Goal: Task Accomplishment & Management: Use online tool/utility

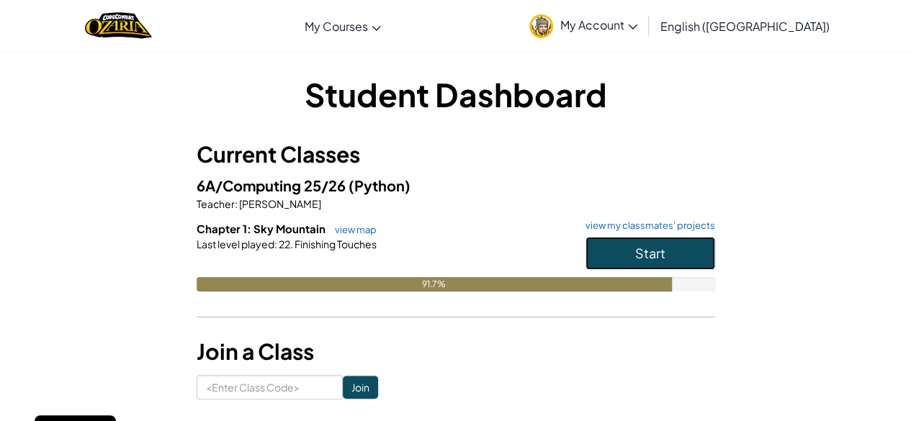
click at [671, 247] on button "Start" at bounding box center [651, 253] width 130 height 33
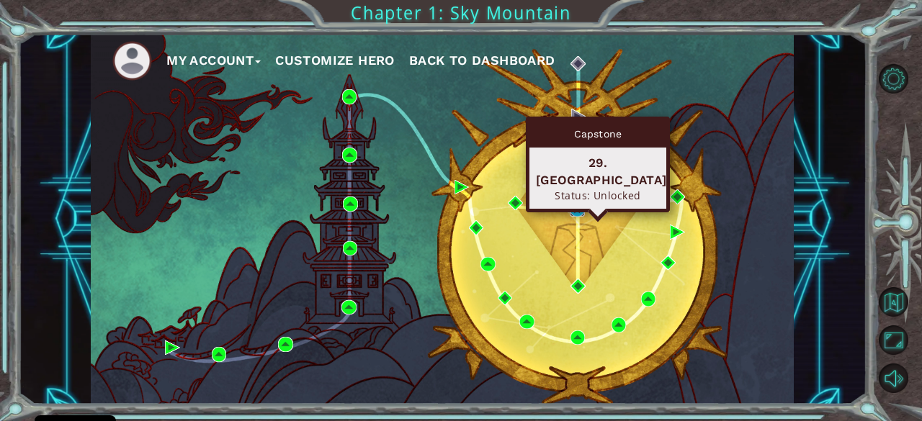
click at [577, 211] on img at bounding box center [577, 209] width 14 height 14
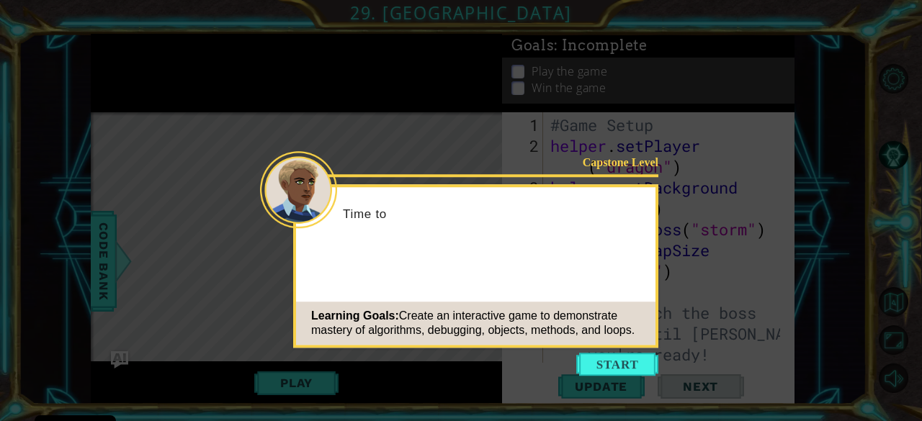
scroll to position [2089, 0]
click at [457, 307] on div "Learning Goals: Create an interactive game to demonstrate mastery of algorithms…" at bounding box center [475, 323] width 359 height 43
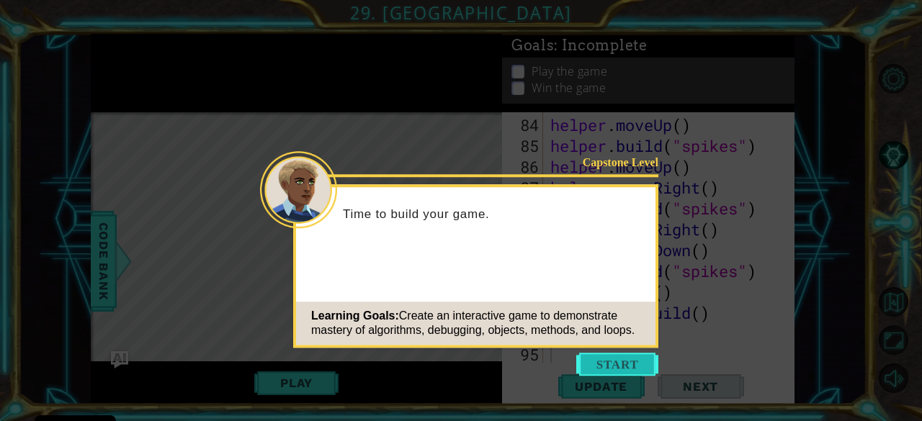
click at [605, 365] on button "Start" at bounding box center [617, 364] width 82 height 23
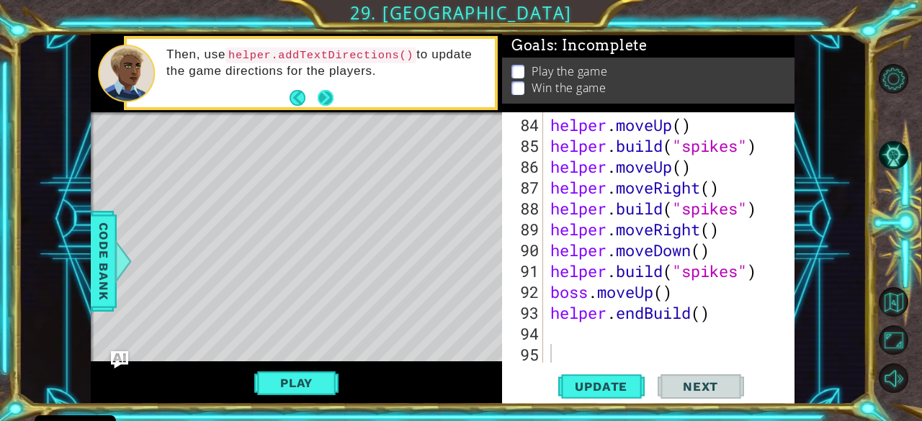
click at [326, 102] on button "Next" at bounding box center [325, 97] width 17 height 17
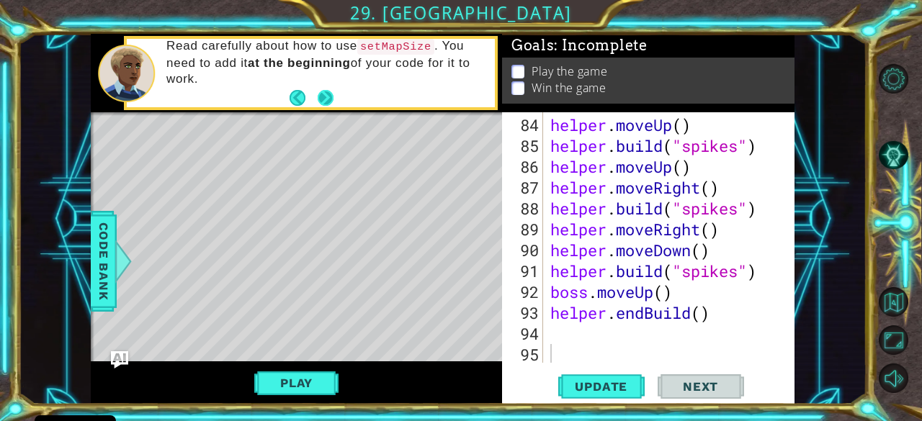
click at [323, 102] on button "Next" at bounding box center [325, 97] width 17 height 17
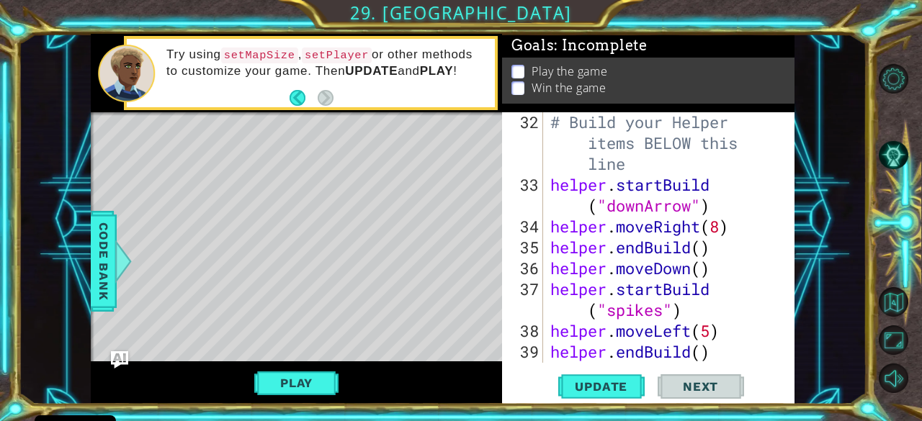
scroll to position [0, 0]
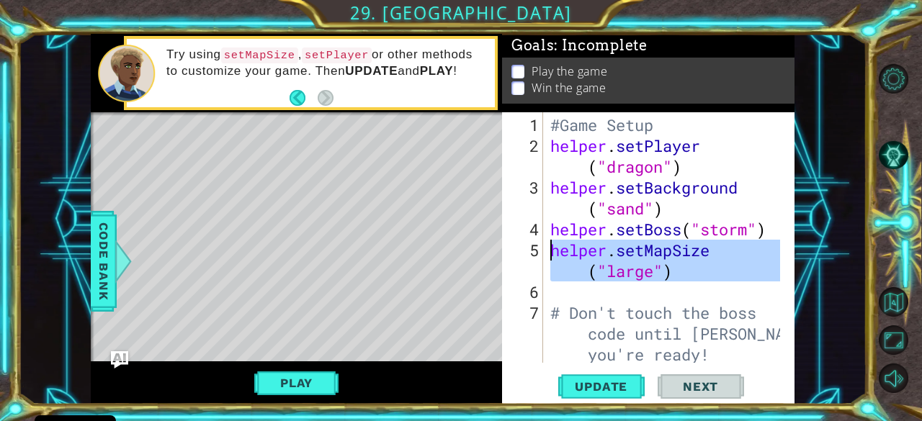
drag, startPoint x: 699, startPoint y: 282, endPoint x: 524, endPoint y: 253, distance: 176.7
click at [524, 253] on div "1 2 3 4 5 6 7 8 #Game Setup helper . setPlayer ( "dragon" ) helper . setBackgro…" at bounding box center [647, 237] width 290 height 251
type textarea "helper.setMapSize("large")"
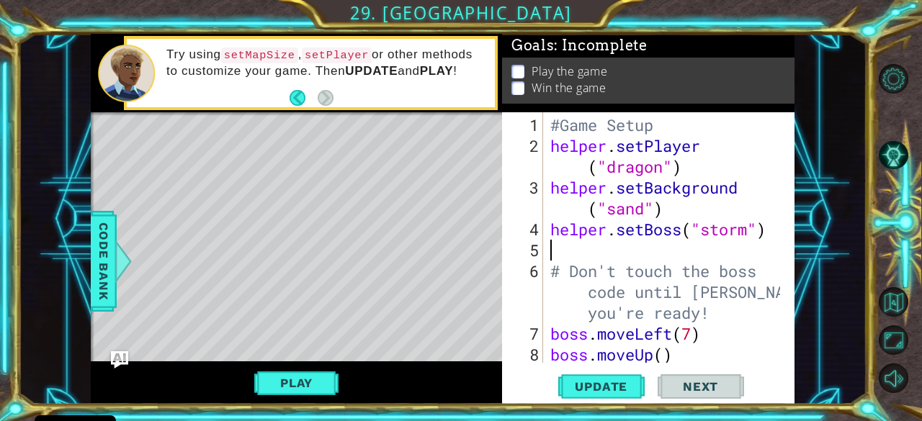
click at [550, 143] on div "#Game Setup helper . setPlayer ( "dragon" ) helper . setBackground ( "sand" ) h…" at bounding box center [667, 261] width 241 height 292
type textarea "helper.setPlayer("dragon")"
click at [565, 254] on div "#Game Setup helper . setPlayer ( "dragon" ) helper . setBackground ( "sand" ) h…" at bounding box center [667, 261] width 241 height 292
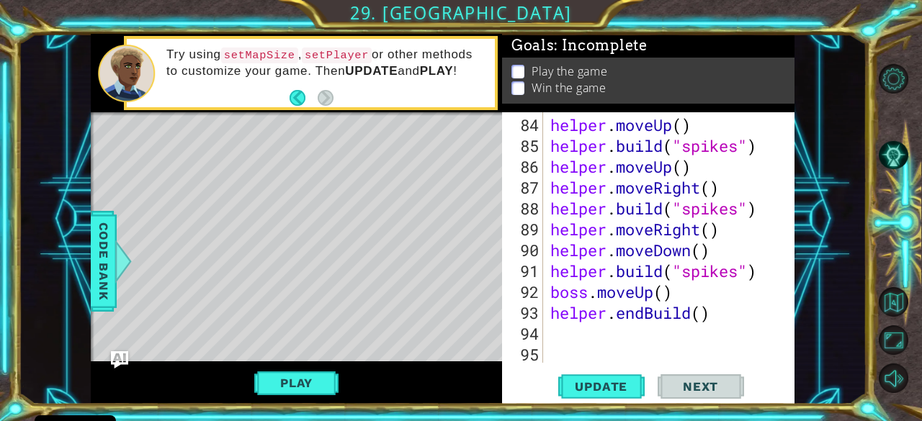
scroll to position [2089, 0]
click at [596, 391] on span "Update" at bounding box center [600, 387] width 81 height 14
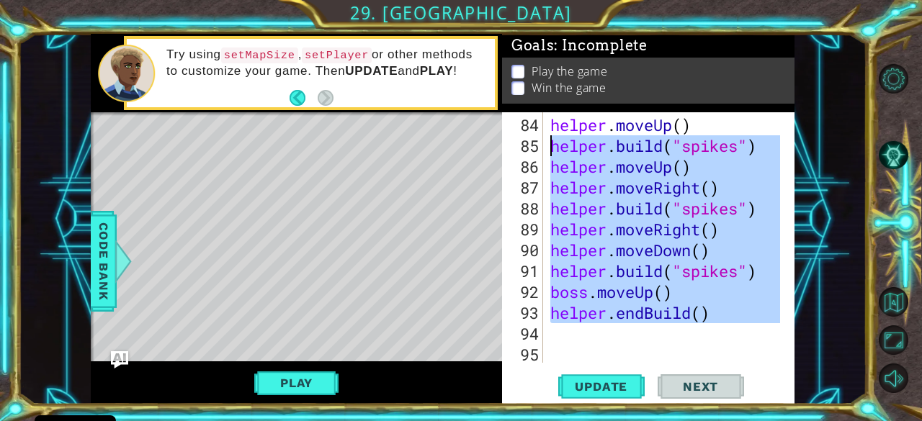
drag, startPoint x: 717, startPoint y: 324, endPoint x: 536, endPoint y: 149, distance: 252.1
click at [536, 149] on div "84 85 86 87 88 89 90 91 92 93 94 95 helper . moveUp ( ) helper . build ( "spike…" at bounding box center [647, 237] width 290 height 251
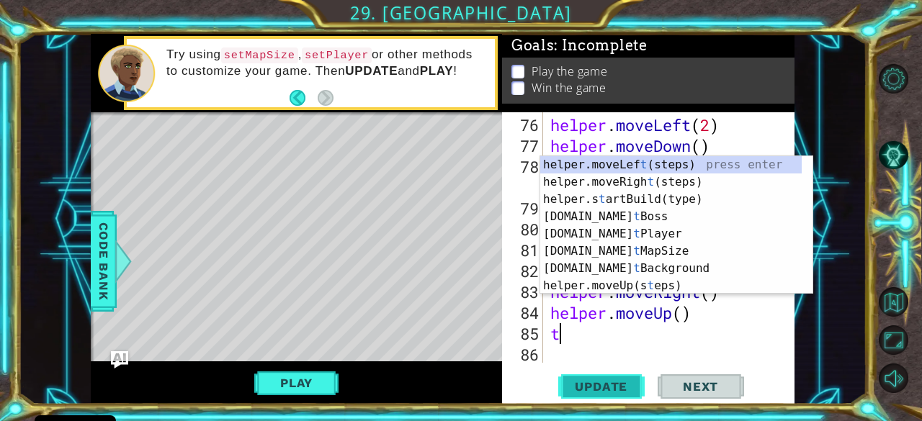
click at [608, 401] on button "Update" at bounding box center [601, 387] width 86 height 30
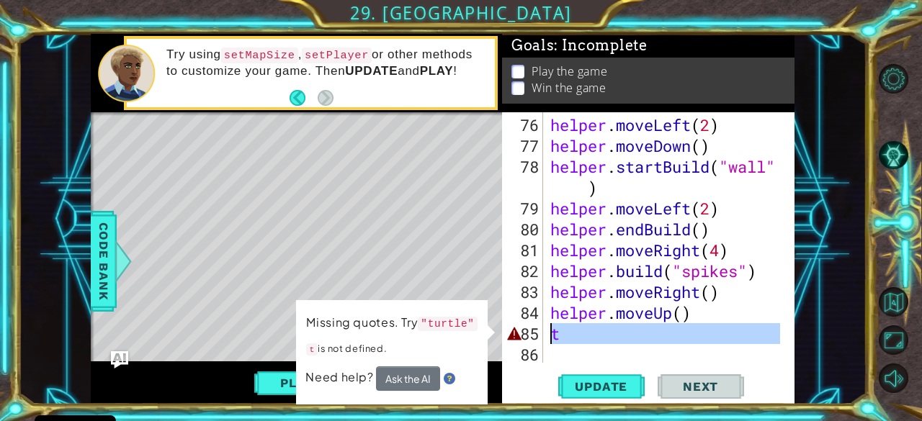
drag, startPoint x: 581, startPoint y: 346, endPoint x: 547, endPoint y: 340, distance: 33.8
click at [547, 340] on div "helper . moveLeft ( 2 ) helper . moveDown ( ) helper . startBuild ( "wall" ) he…" at bounding box center [667, 261] width 241 height 292
click at [583, 330] on div "helper . moveLeft ( 2 ) helper . moveDown ( ) helper . startBuild ( "wall" ) he…" at bounding box center [663, 237] width 233 height 251
type textarea "t"
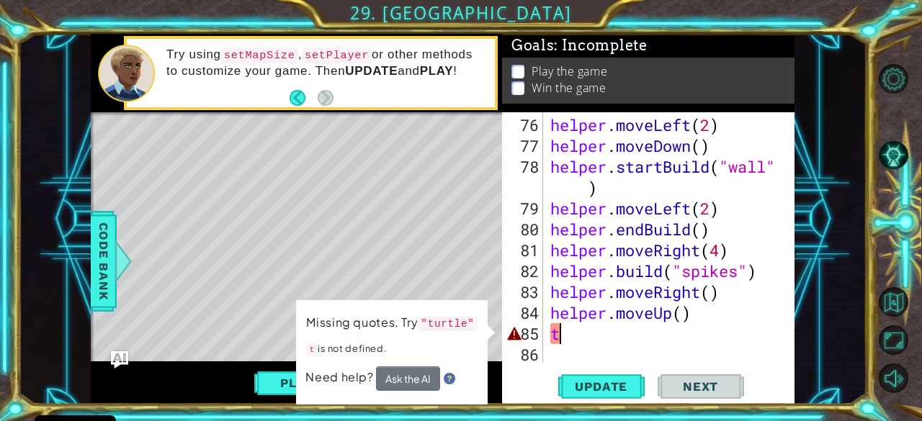
drag, startPoint x: 572, startPoint y: 331, endPoint x: 525, endPoint y: 333, distance: 46.9
click at [525, 333] on div "t 76 77 78 79 80 81 82 83 84 85 86 helper . moveLeft ( 2 ) helper . moveDown ( …" at bounding box center [647, 237] width 290 height 251
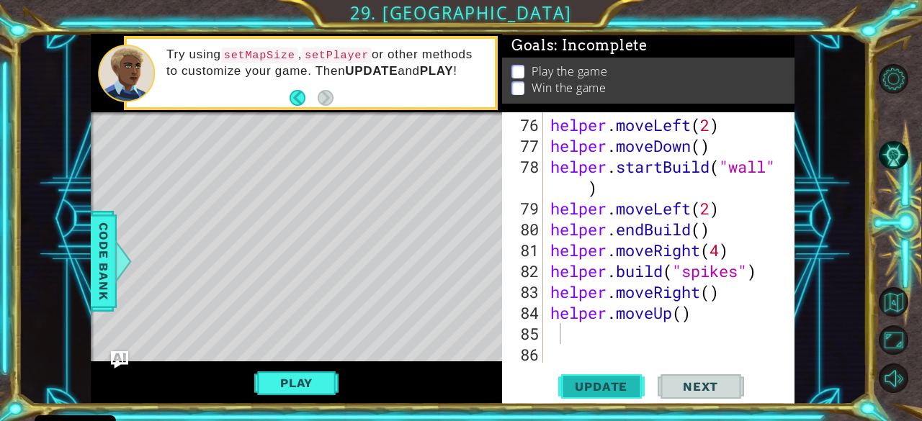
click at [592, 385] on span "Update" at bounding box center [600, 387] width 81 height 14
click at [552, 338] on div "helper . moveLeft ( 2 ) helper . moveDown ( ) helper . startBuild ( "wall" ) he…" at bounding box center [667, 261] width 241 height 292
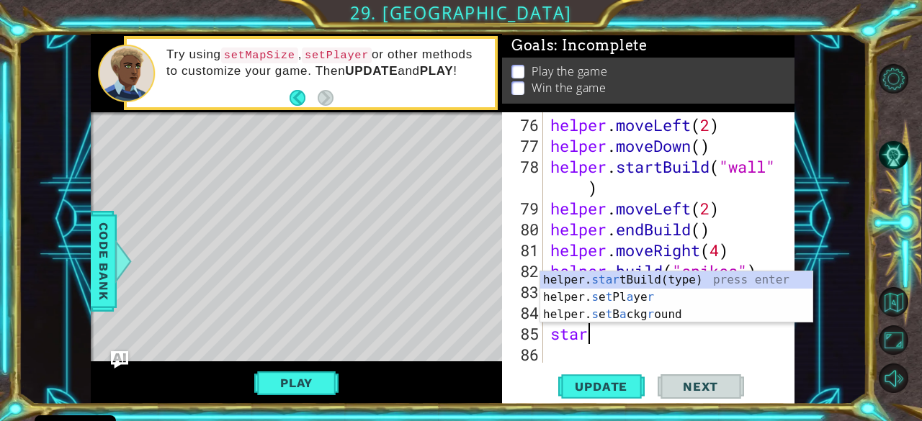
scroll to position [0, 1]
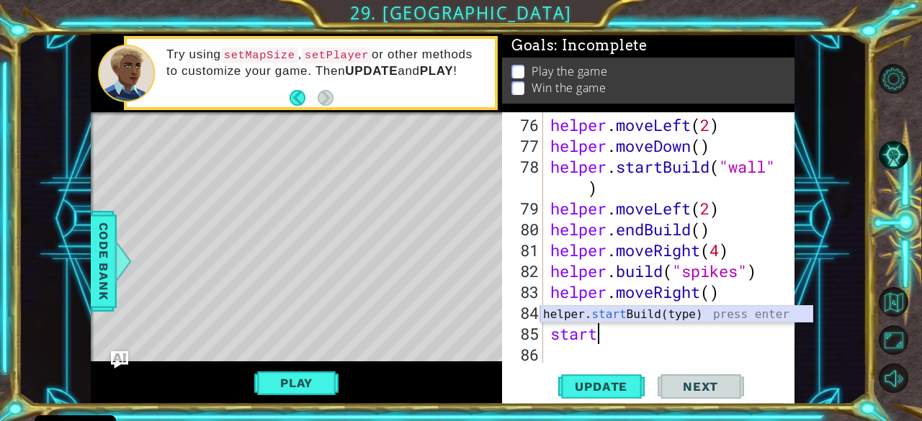
click at [663, 318] on div "helper. start Build(type) press enter" at bounding box center [676, 332] width 273 height 52
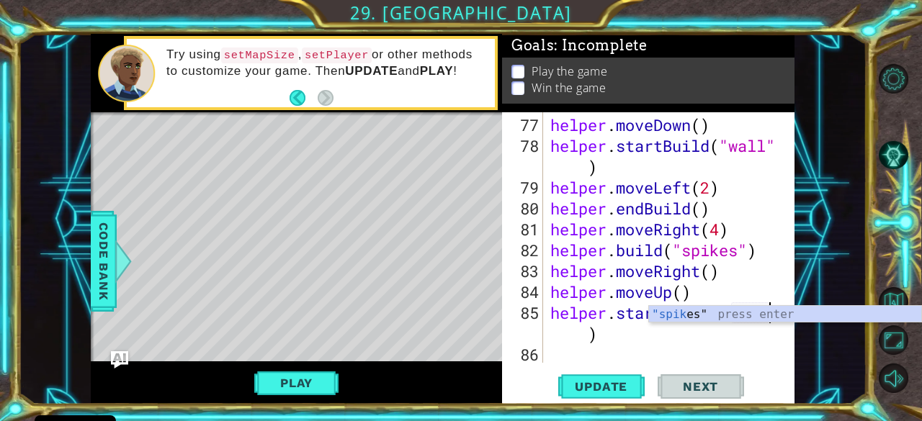
scroll to position [0, 10]
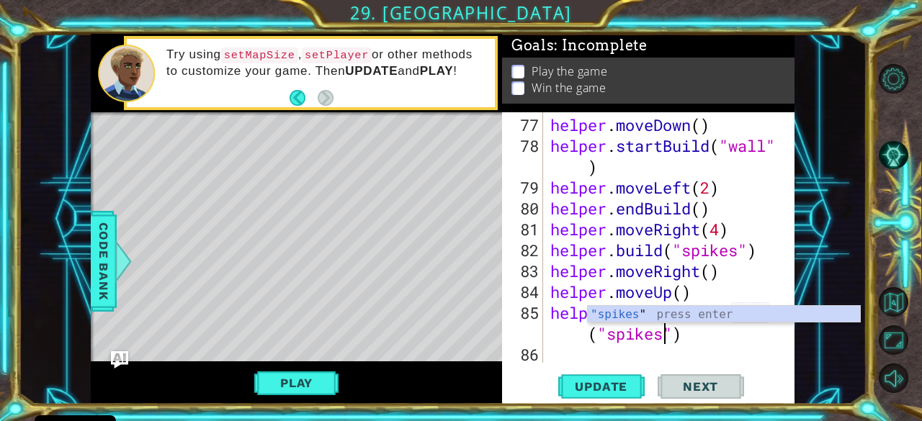
type textarea "helper.startBuild("spikes")"
click at [654, 310] on div ""spikes " press enter" at bounding box center [724, 332] width 273 height 52
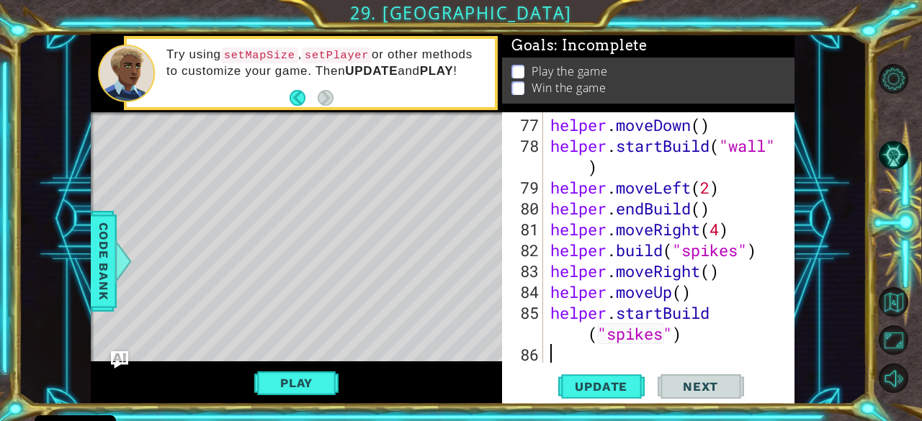
click at [556, 363] on div "helper . moveDown ( ) helper . startBuild ( "wall" ) helper . moveLeft ( 2 ) he…" at bounding box center [667, 261] width 241 height 292
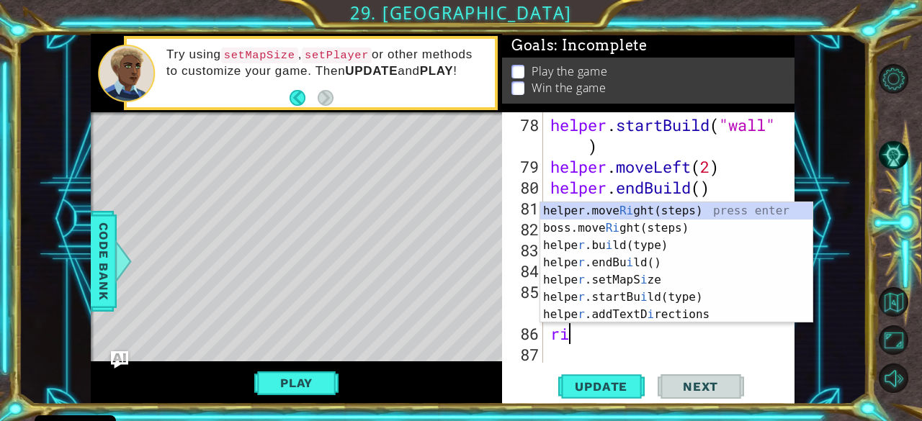
scroll to position [0, 0]
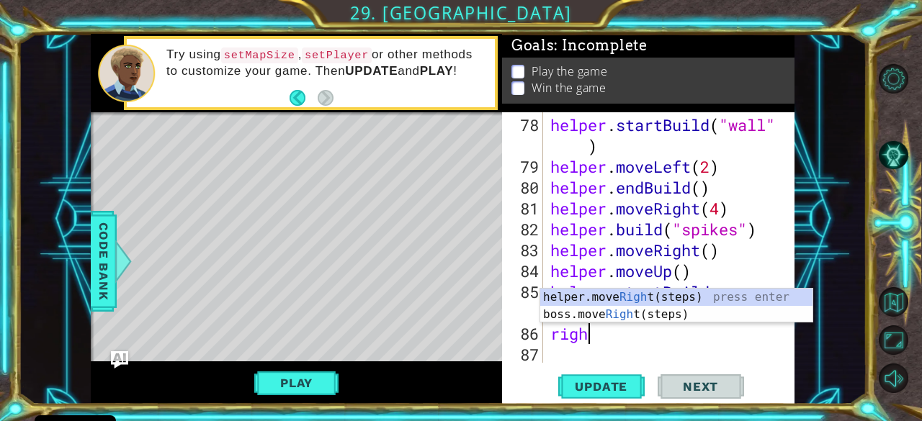
type textarea "right"
click at [588, 291] on div "helper.move Right (steps) press enter boss.move Right (steps) press enter" at bounding box center [676, 323] width 273 height 69
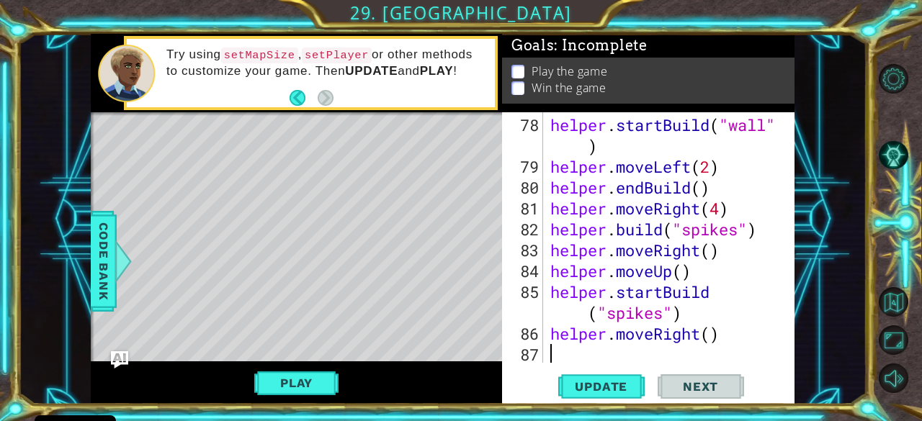
scroll to position [1963, 0]
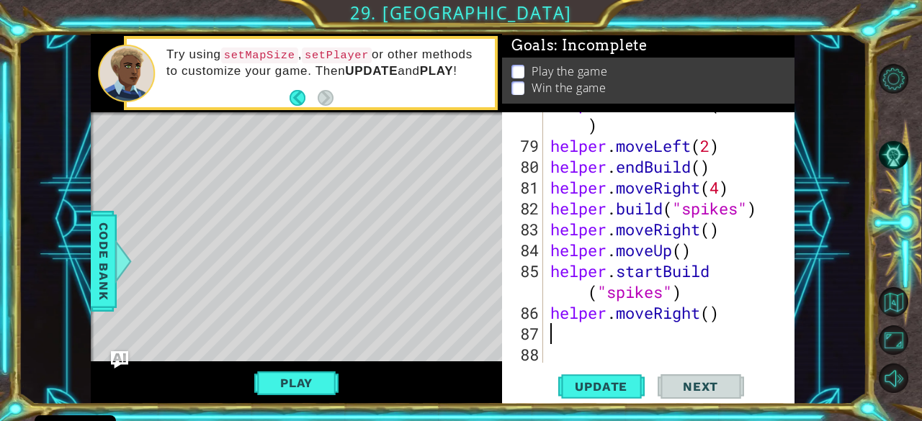
type textarea "2"
drag, startPoint x: 552, startPoint y: 336, endPoint x: 524, endPoint y: 337, distance: 27.4
click at [524, 337] on div "2 78 79 80 81 82 83 84 85 86 87 88 helper . startBuild ( "wall" ) helper . move…" at bounding box center [647, 237] width 290 height 251
click at [713, 316] on div "helper . startBuild ( "wall" ) helper . moveLeft ( 2 ) helper . endBuild ( ) he…" at bounding box center [667, 250] width 241 height 313
type textarea "helper.moveRight(2)"
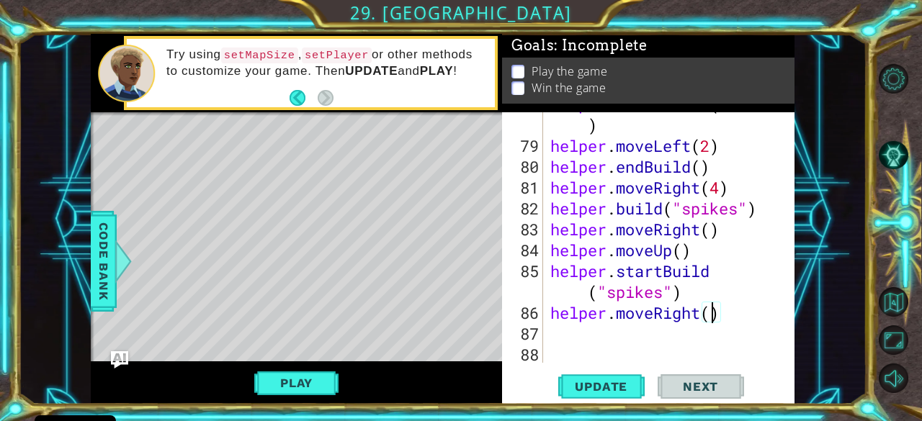
scroll to position [0, 7]
click at [561, 342] on div "helper . startBuild ( "wall" ) helper . moveLeft ( 2 ) helper . endBuild ( ) he…" at bounding box center [667, 250] width 241 height 313
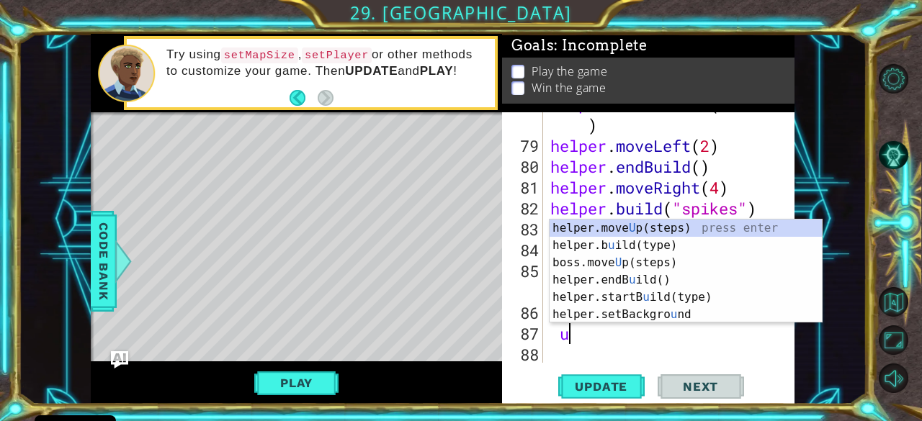
type textarea "up"
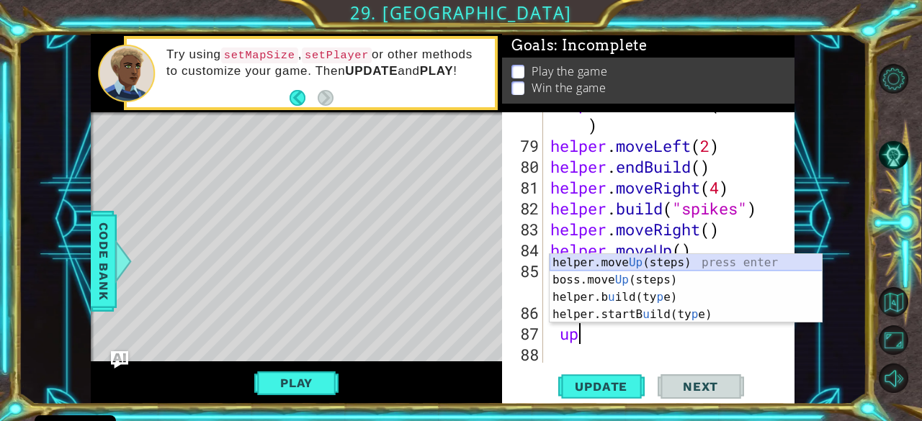
click at [611, 261] on div "helper.move Up (steps) press enter boss.move Up (steps) press enter helper.b u …" at bounding box center [686, 306] width 273 height 104
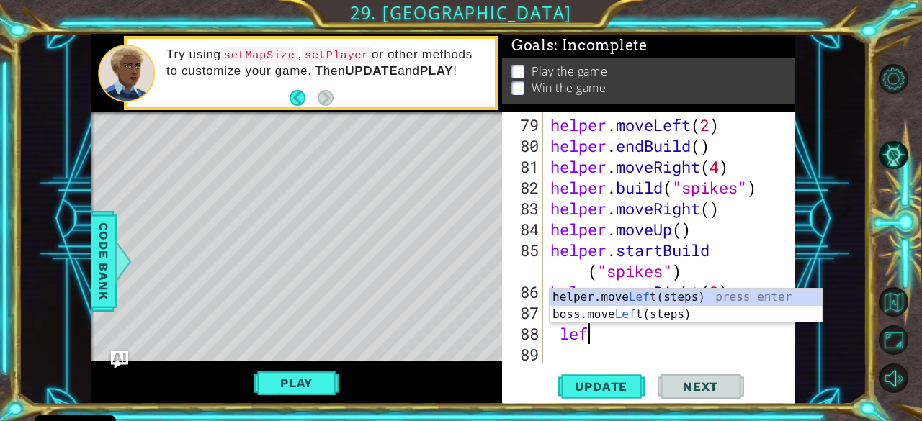
scroll to position [0, 1]
type textarea "left"
click at [615, 298] on div "helper.move Left (steps) press enter boss.move Left (steps) press enter" at bounding box center [686, 323] width 273 height 69
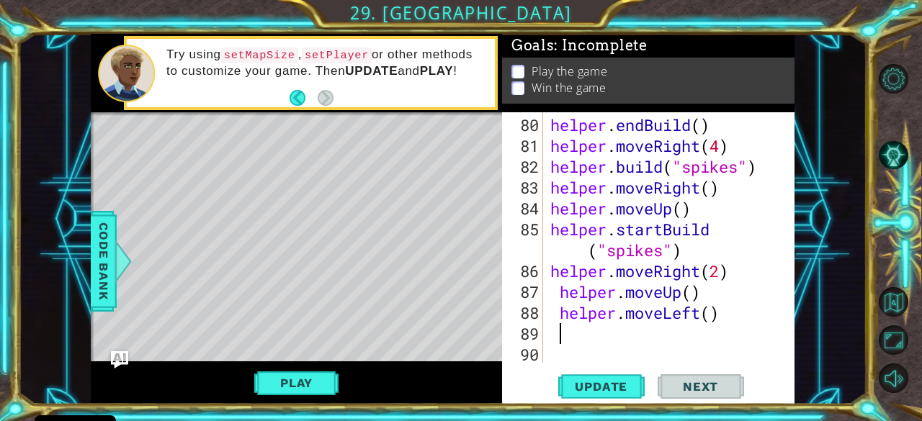
click at [711, 322] on div "helper . endBuild ( ) helper . moveRight ( 4 ) helper . build ( "spikes" ) help…" at bounding box center [667, 261] width 241 height 292
type textarea "2"
drag, startPoint x: 568, startPoint y: 339, endPoint x: 529, endPoint y: 342, distance: 39.0
click at [529, 342] on div "2 80 81 82 83 84 85 86 87 88 89 90 helper . endBuild ( ) helper . moveRight ( 4…" at bounding box center [647, 237] width 290 height 251
click at [713, 319] on div "helper . endBuild ( ) helper . moveRight ( 4 ) helper . build ( "spikes" ) help…" at bounding box center [667, 261] width 241 height 292
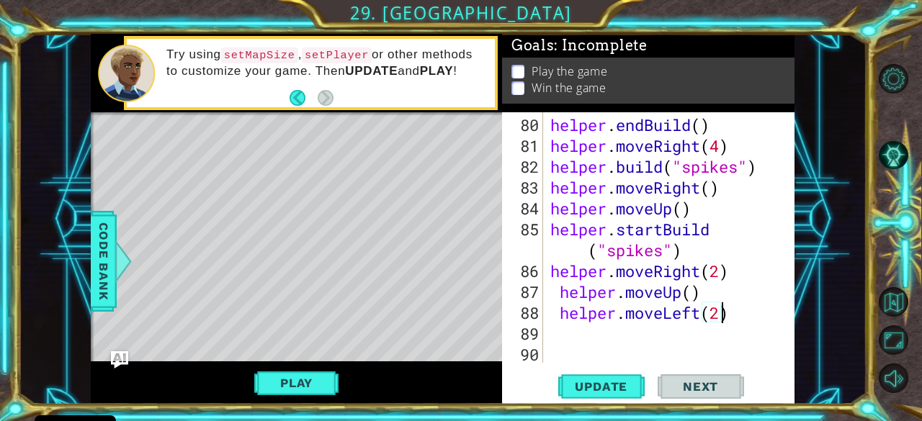
scroll to position [0, 7]
click at [609, 380] on span "Update" at bounding box center [600, 387] width 81 height 14
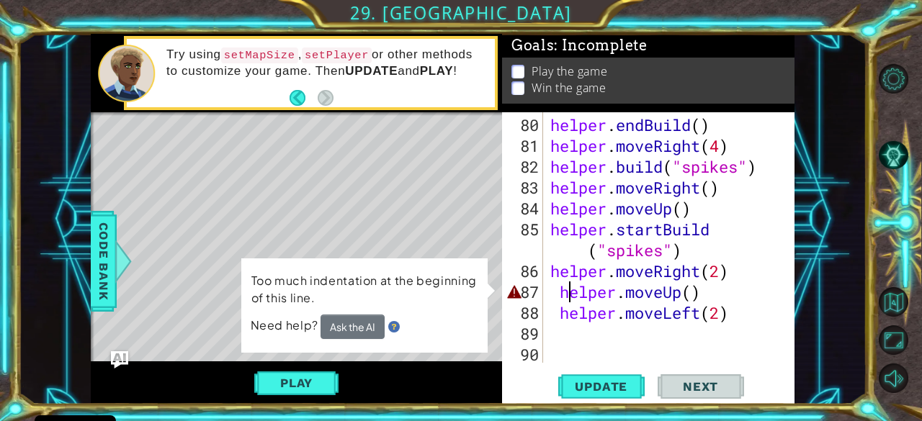
click at [571, 295] on div "helper . endBuild ( ) helper . moveRight ( 4 ) helper . build ( "spikes" ) help…" at bounding box center [667, 261] width 241 height 292
click at [560, 295] on div "helper . endBuild ( ) helper . moveRight ( 4 ) helper . build ( "spikes" ) help…" at bounding box center [667, 261] width 241 height 292
drag, startPoint x: 560, startPoint y: 295, endPoint x: 519, endPoint y: 296, distance: 40.4
click at [519, 296] on div "helper.moveUp() 80 81 82 83 84 85 86 87 88 89 90 helper . endBuild ( ) helper .…" at bounding box center [647, 237] width 290 height 251
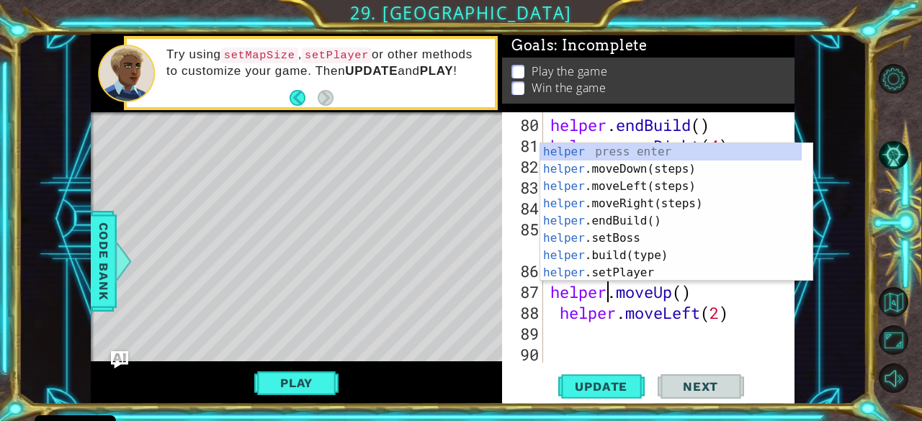
scroll to position [0, 3]
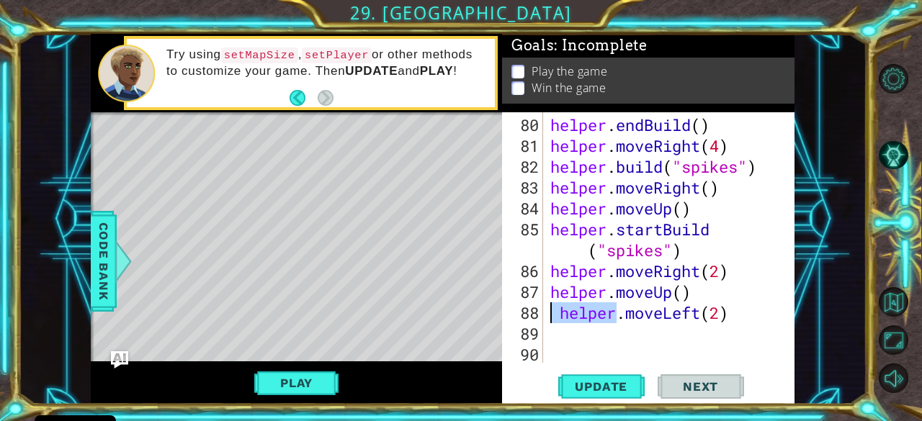
drag, startPoint x: 617, startPoint y: 310, endPoint x: 544, endPoint y: 318, distance: 73.2
click at [544, 318] on div "helper.moveUp() 80 81 82 83 84 85 86 87 88 89 90 helper . endBuild ( ) helper .…" at bounding box center [647, 237] width 290 height 251
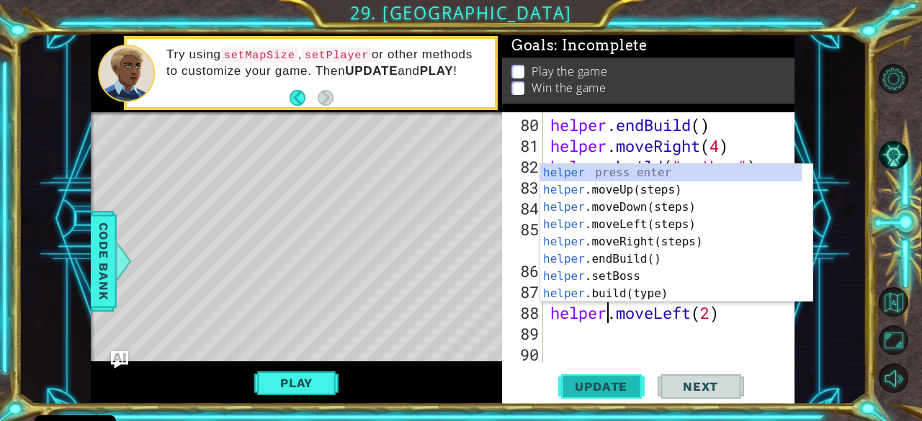
click at [593, 395] on button "Update" at bounding box center [601, 387] width 86 height 30
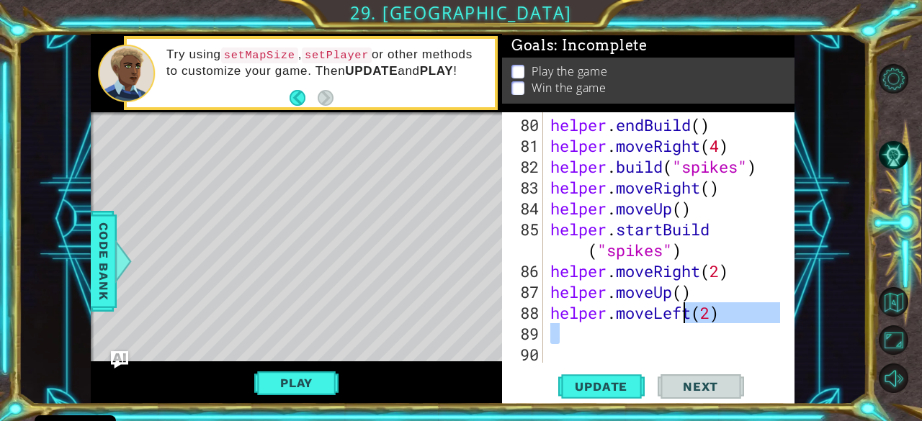
drag, startPoint x: 728, startPoint y: 327, endPoint x: 681, endPoint y: 306, distance: 51.3
click at [681, 306] on div "helper . endBuild ( ) helper . moveRight ( 4 ) helper . build ( "spikes" ) help…" at bounding box center [667, 261] width 241 height 292
click at [725, 315] on div "helper . endBuild ( ) helper . moveRight ( 4 ) helper . build ( "spikes" ) help…" at bounding box center [663, 237] width 233 height 251
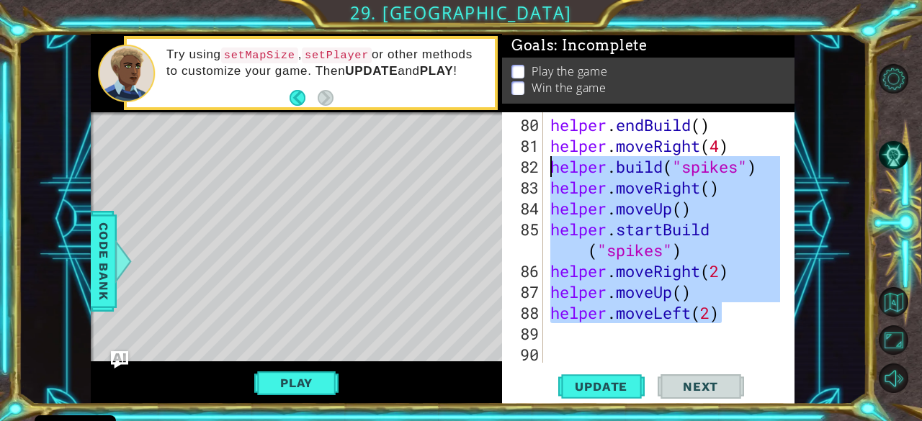
drag, startPoint x: 724, startPoint y: 315, endPoint x: 555, endPoint y: 171, distance: 221.8
click at [555, 171] on div "helper . endBuild ( ) helper . moveRight ( 4 ) helper . build ( "spikes" ) help…" at bounding box center [667, 261] width 241 height 292
type textarea "[DOMAIN_NAME]("spikes") helper.moveRight()"
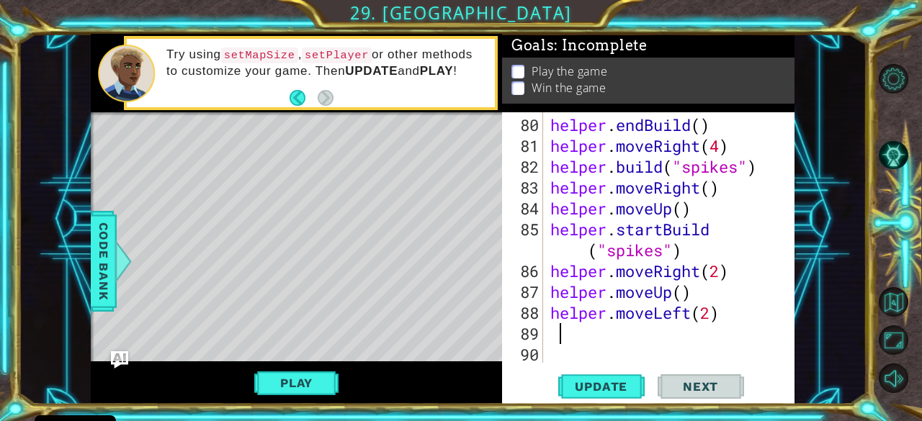
click at [558, 342] on div "helper . endBuild ( ) helper . moveRight ( 4 ) helper . build ( "spikes" ) help…" at bounding box center [667, 261] width 241 height 292
click at [547, 338] on div "helper . endBuild ( ) helper . moveRight ( 4 ) helper . build ( "spikes" ) help…" at bounding box center [667, 261] width 241 height 292
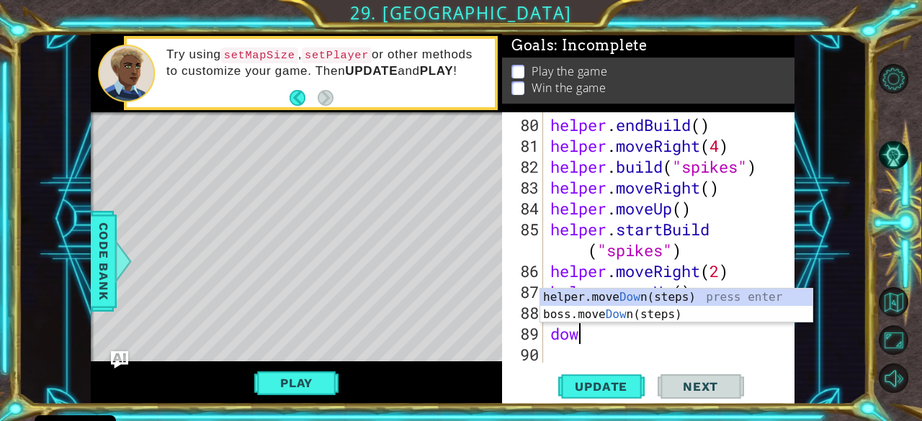
type textarea "down"
click at [575, 300] on div "helper.move Down (steps) press enter boss.move Down (steps) press enter" at bounding box center [676, 323] width 273 height 69
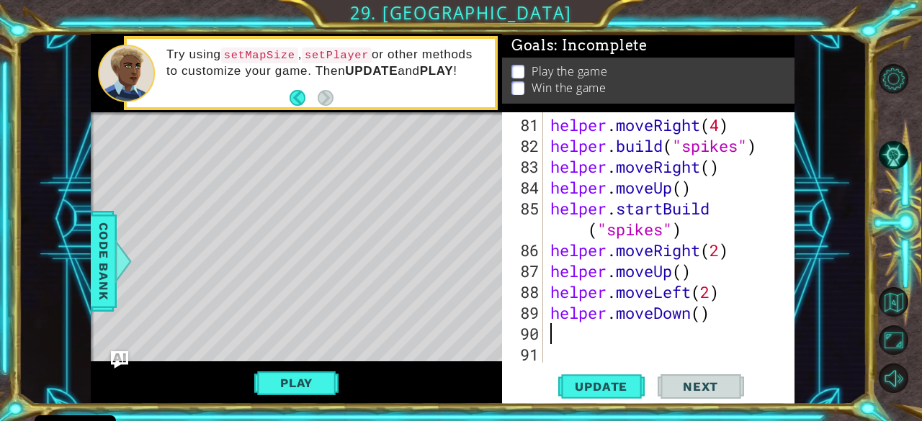
click at [702, 313] on div "helper . moveRight ( 4 ) helper . build ( "spikes" ) helper . moveRight ( ) hel…" at bounding box center [667, 261] width 241 height 292
drag, startPoint x: 753, startPoint y: 319, endPoint x: 544, endPoint y: 313, distance: 208.9
click at [544, 313] on div "helper.moveDown(3) 81 82 83 84 85 86 87 88 89 90 91 helper . moveRight ( 4 ) he…" at bounding box center [647, 237] width 290 height 251
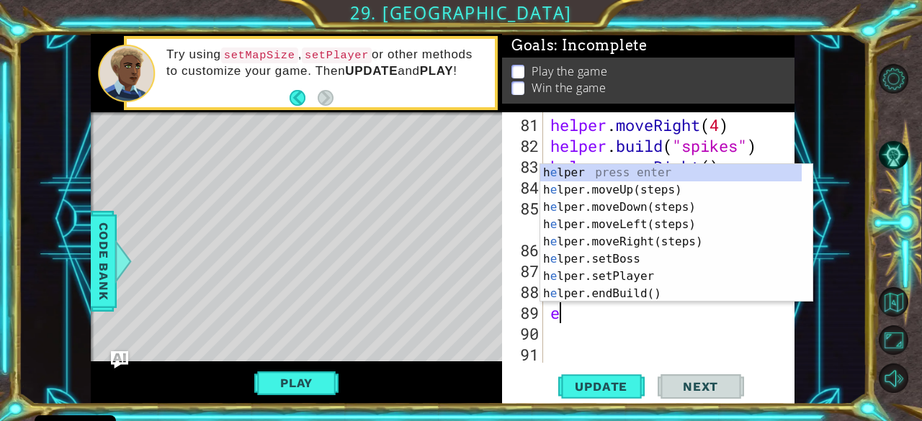
scroll to position [0, 0]
type textarea "ed"
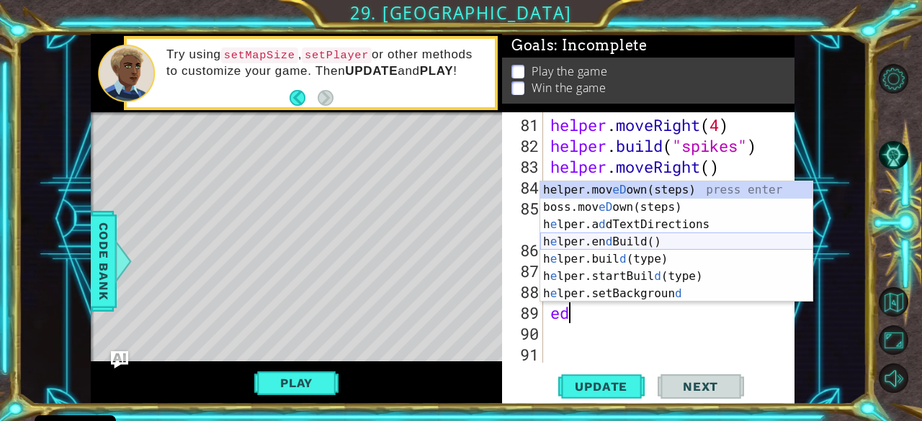
click at [642, 239] on div "helper.mov eD own(steps) press enter boss.mov eD own(steps) press enter h e lpe…" at bounding box center [676, 259] width 273 height 156
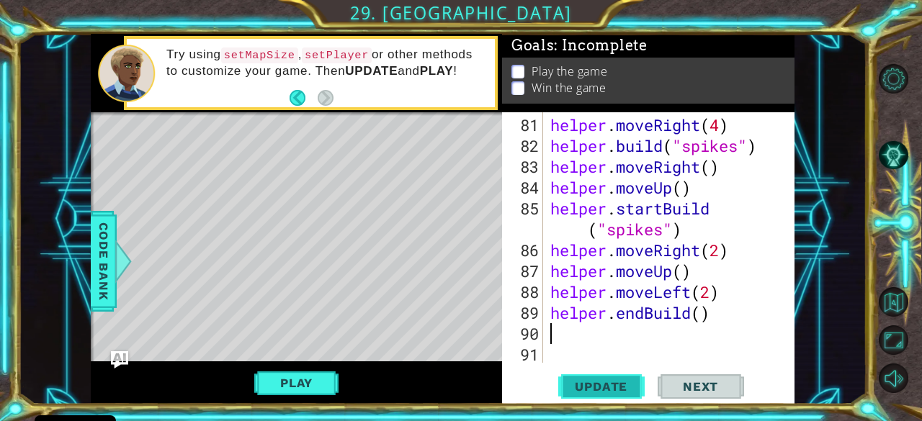
click at [601, 393] on span "Update" at bounding box center [600, 387] width 81 height 14
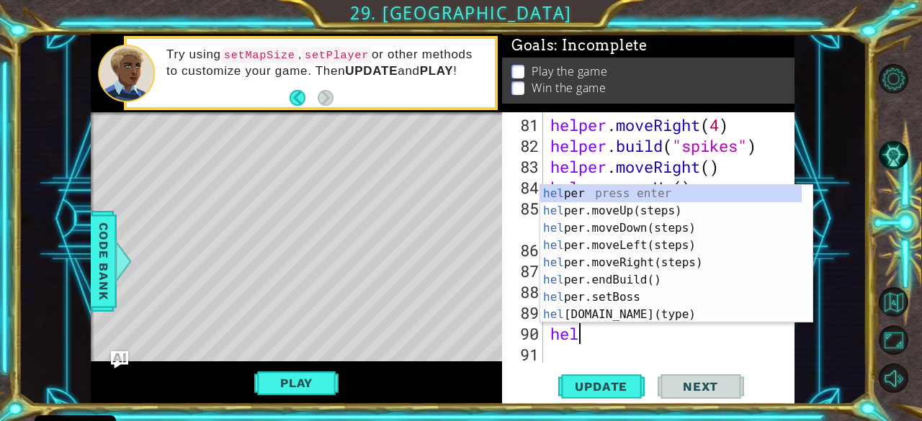
type textarea "help"
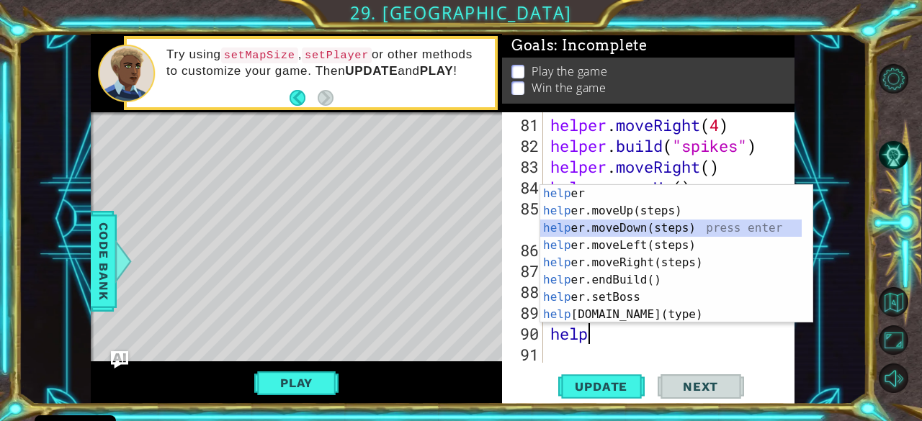
click at [637, 230] on div "help er press enter help er.moveUp(steps) press enter help er.moveDown(steps) p…" at bounding box center [671, 271] width 262 height 173
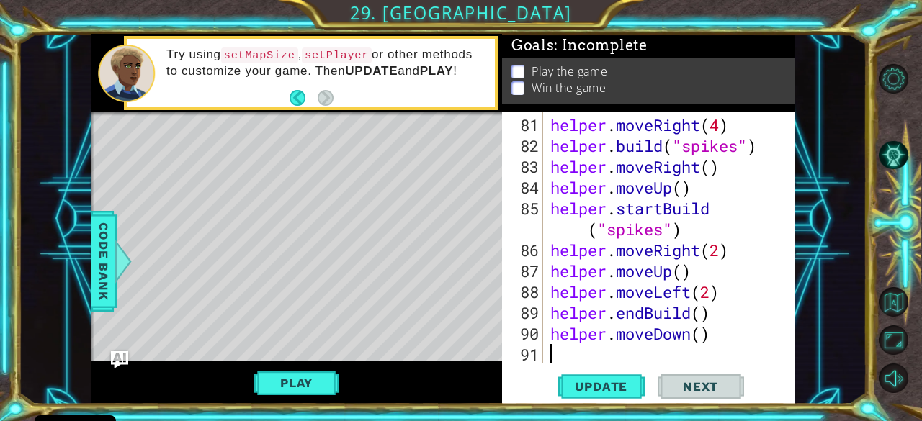
click at [706, 338] on div "helper . moveRight ( 4 ) helper . build ( "spikes" ) helper . moveRight ( ) hel…" at bounding box center [667, 261] width 241 height 292
click at [728, 321] on div "helper . moveRight ( 4 ) helper . build ( "spikes" ) helper . moveRight ( ) hel…" at bounding box center [667, 261] width 241 height 292
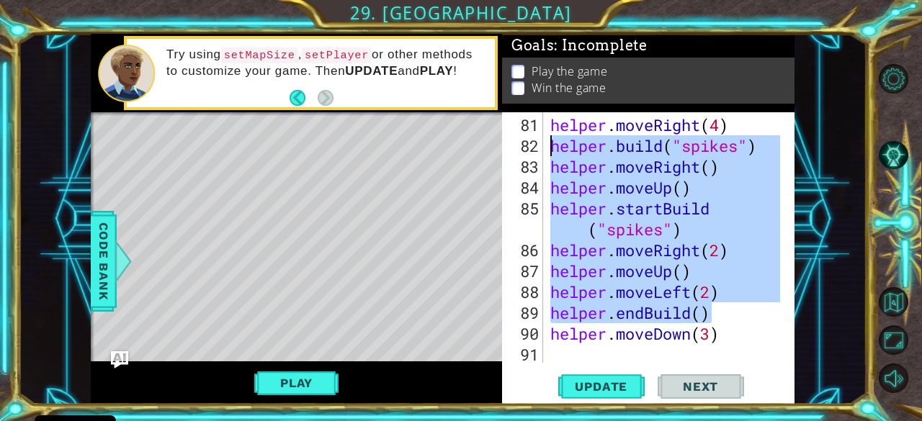
drag, startPoint x: 728, startPoint y: 321, endPoint x: 532, endPoint y: 148, distance: 261.3
click at [532, 148] on div "helper.endBuild() 81 82 83 84 85 86 87 88 89 90 91 92 helper . moveRight ( 4 ) …" at bounding box center [647, 237] width 290 height 251
type textarea "[DOMAIN_NAME]("spikes") helper.moveRight()"
click at [557, 355] on div "helper . moveRight ( 4 ) helper . build ( "spikes" ) helper . moveRight ( ) hel…" at bounding box center [667, 261] width 241 height 292
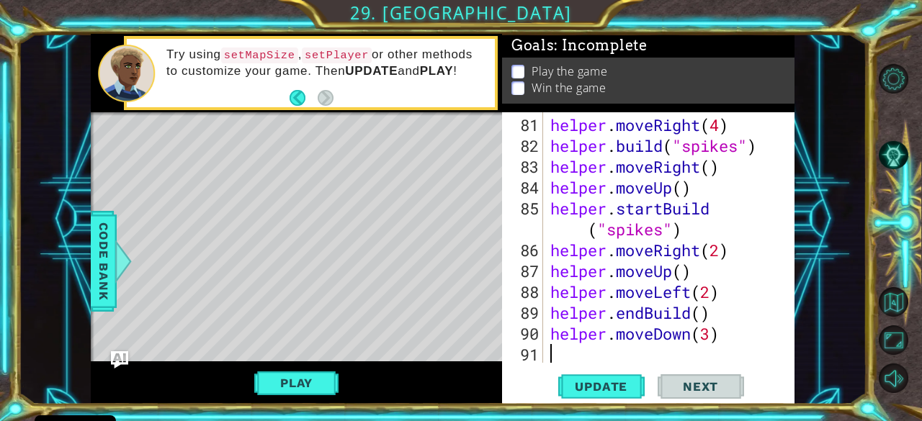
paste textarea "helper.endBuild()"
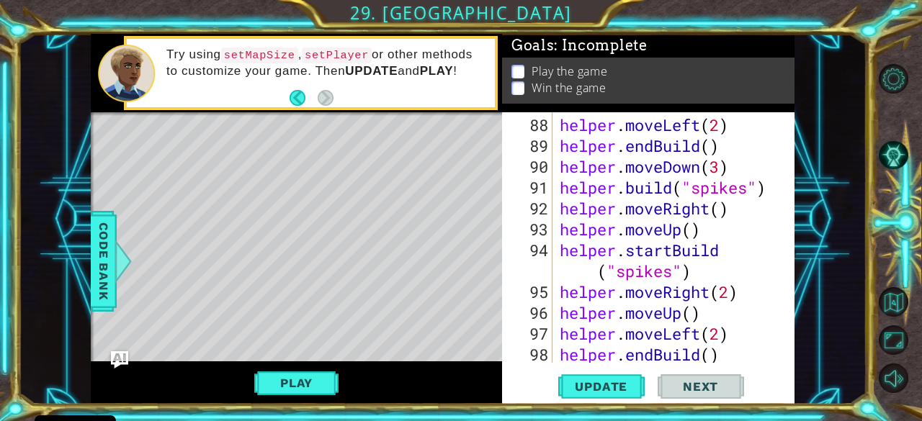
scroll to position [2193, 0]
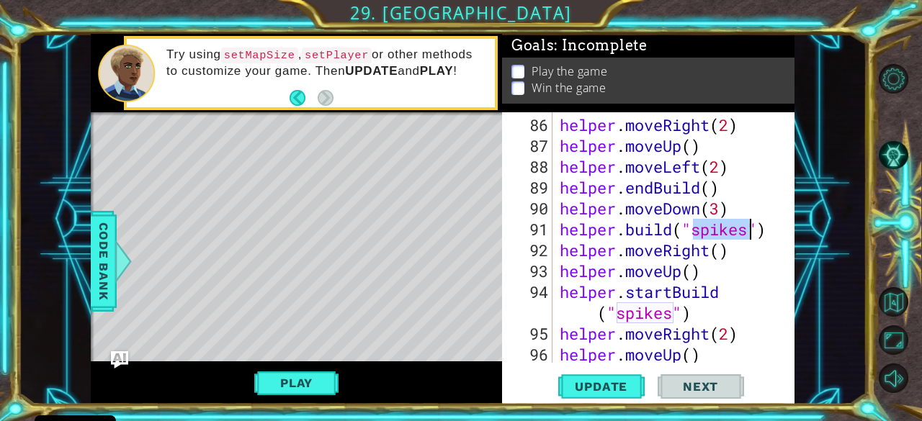
drag, startPoint x: 694, startPoint y: 231, endPoint x: 750, endPoint y: 232, distance: 55.5
click at [750, 232] on div "helper . moveRight ( 2 ) helper . moveUp ( ) helper . moveLeft ( 2 ) helper . e…" at bounding box center [672, 261] width 231 height 292
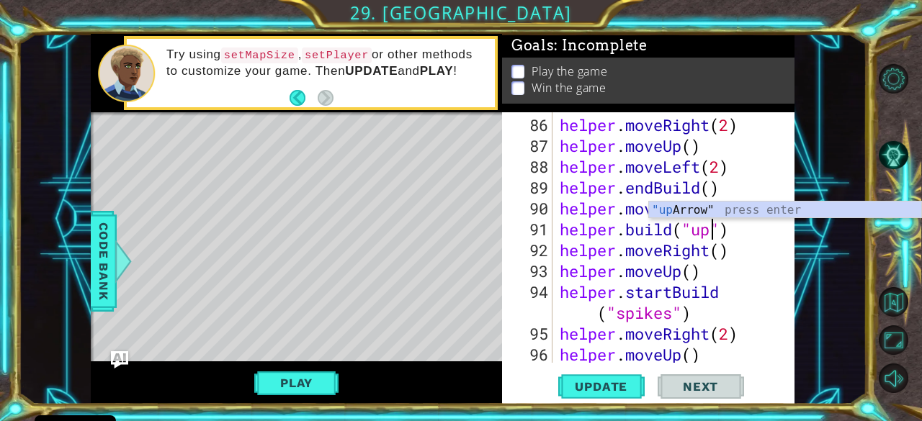
scroll to position [0, 6]
click at [726, 208] on div ""up Arrow" press enter" at bounding box center [785, 228] width 273 height 52
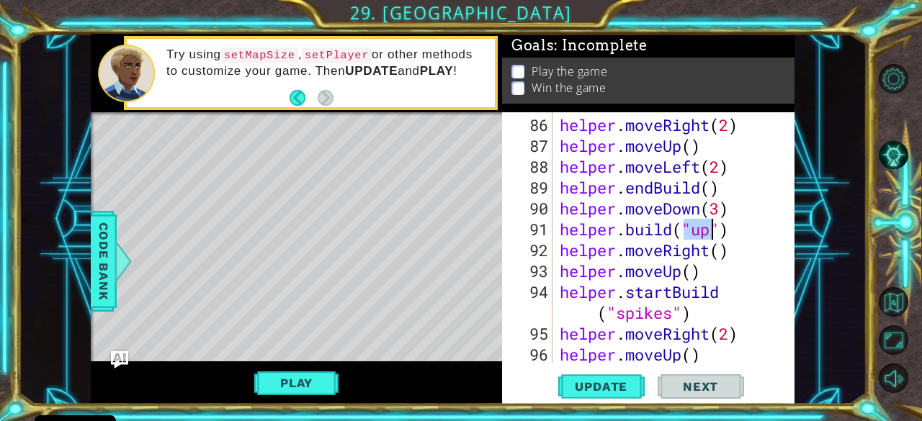
type textarea "[DOMAIN_NAME]("spikes")"
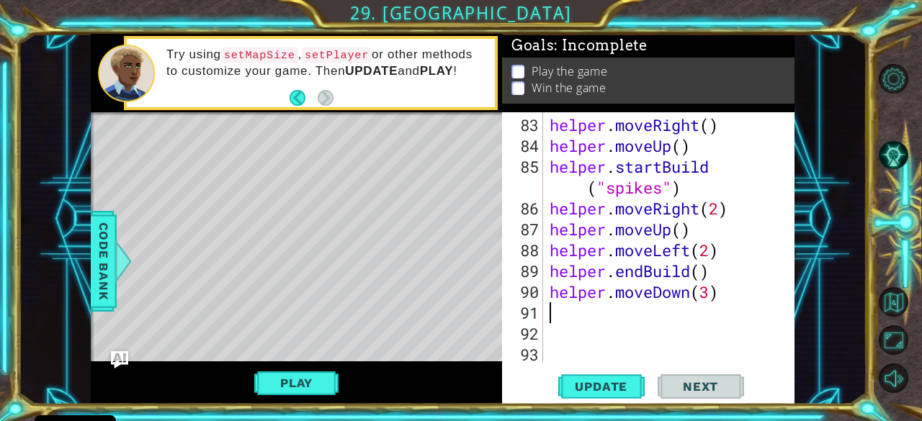
scroll to position [2068, 0]
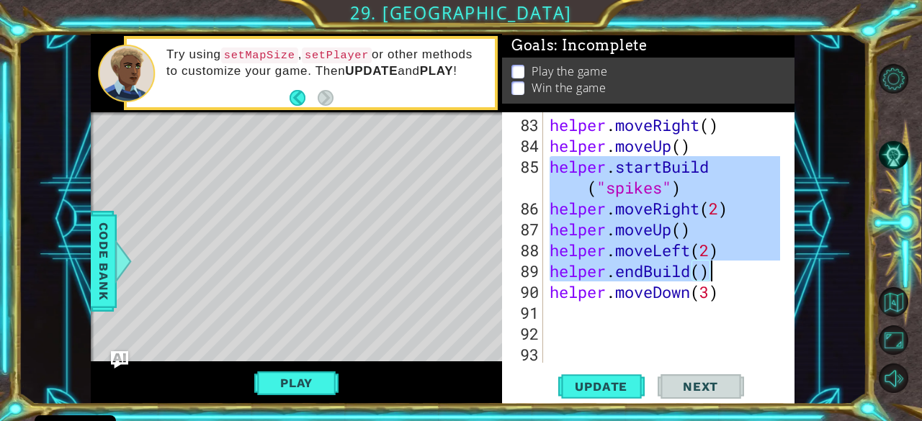
drag, startPoint x: 550, startPoint y: 164, endPoint x: 767, endPoint y: 278, distance: 244.8
click at [767, 278] on div "helper . moveRight ( ) helper . moveUp ( ) helper . startBuild ( "spikes" ) hel…" at bounding box center [667, 261] width 241 height 292
type textarea "helper.moveLeft(2) helper.endBuild()"
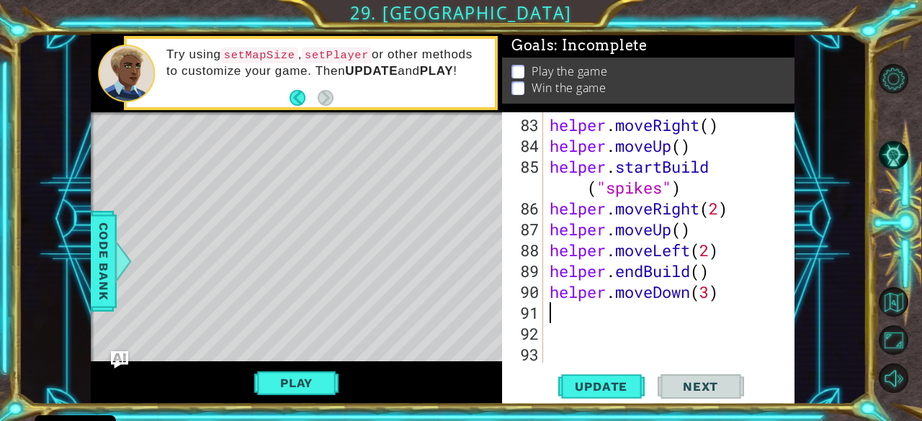
click at [566, 317] on div "helper . moveRight ( ) helper . moveUp ( ) helper . startBuild ( "spikes" ) hel…" at bounding box center [667, 261] width 241 height 292
paste textarea "helper.endBuild()"
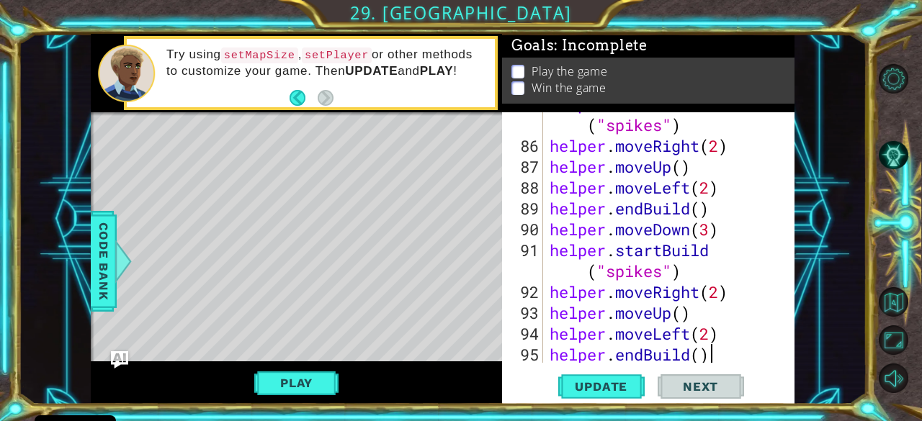
scroll to position [2130, 0]
drag, startPoint x: 663, startPoint y: 274, endPoint x: 606, endPoint y: 266, distance: 56.8
click at [606, 266] on div "helper . startBuild ( "spikes" ) helper . moveRight ( 2 ) helper . moveUp ( ) h…" at bounding box center [667, 250] width 241 height 313
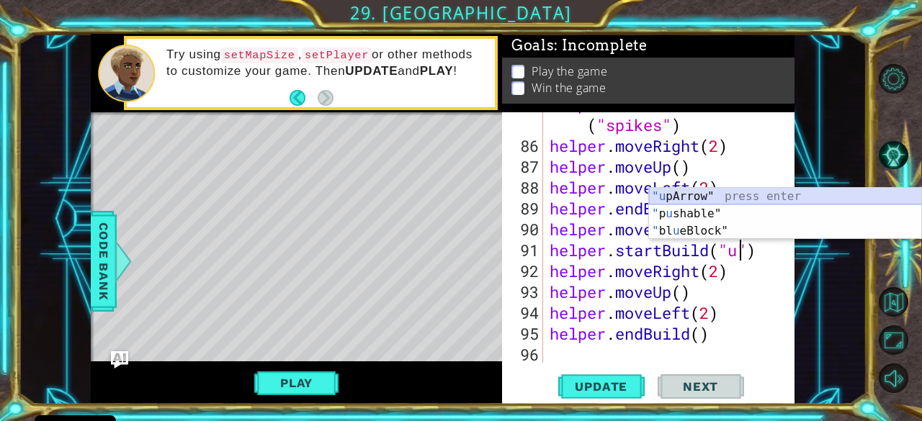
click at [712, 192] on div ""u [PERSON_NAME]" press enter " p u shable" press enter " bl u eBlock" press en…" at bounding box center [785, 231] width 273 height 86
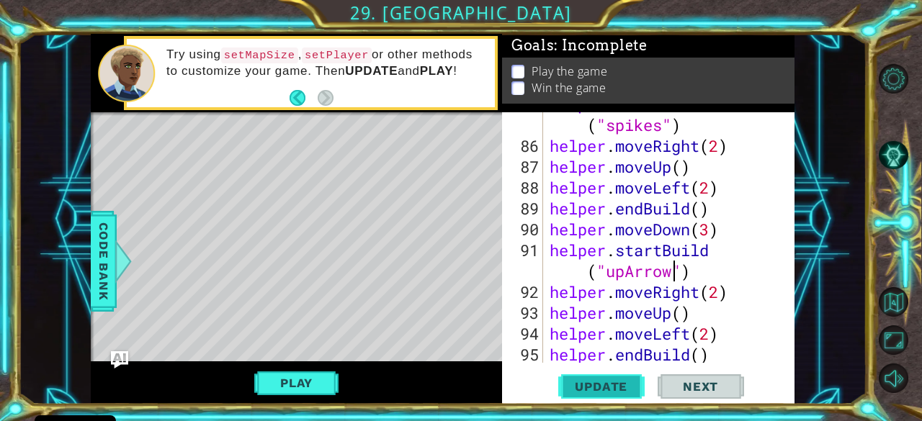
click at [606, 382] on span "Update" at bounding box center [600, 387] width 81 height 14
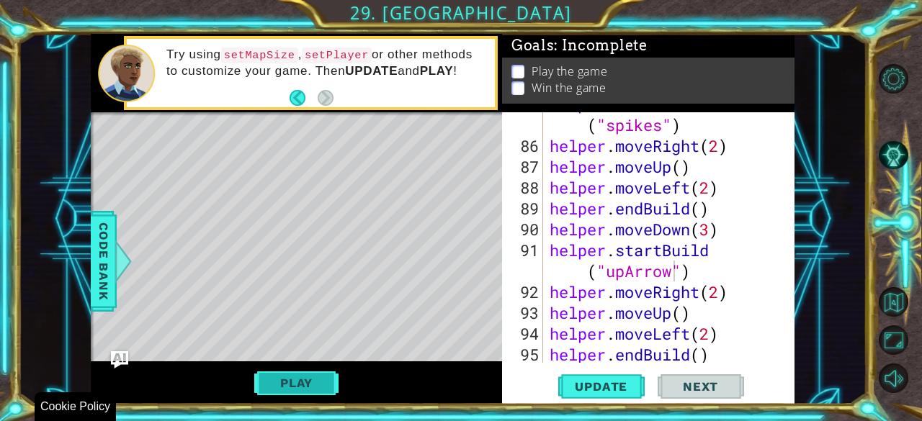
click at [301, 387] on button "Play" at bounding box center [296, 382] width 84 height 27
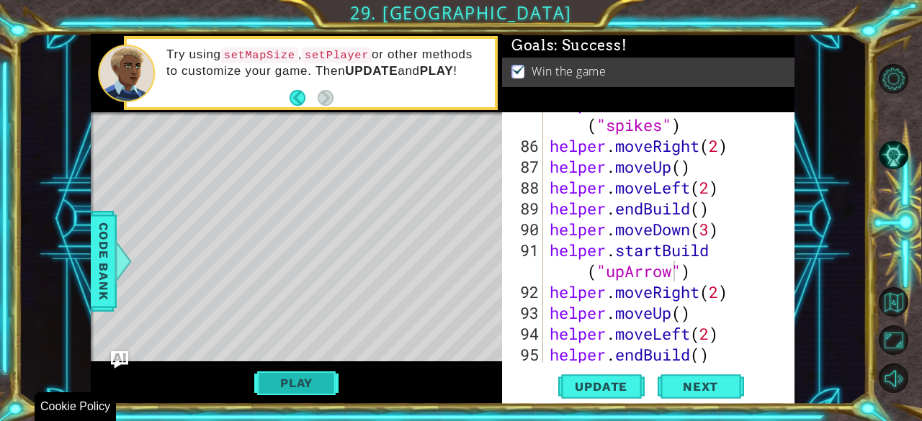
scroll to position [0, 0]
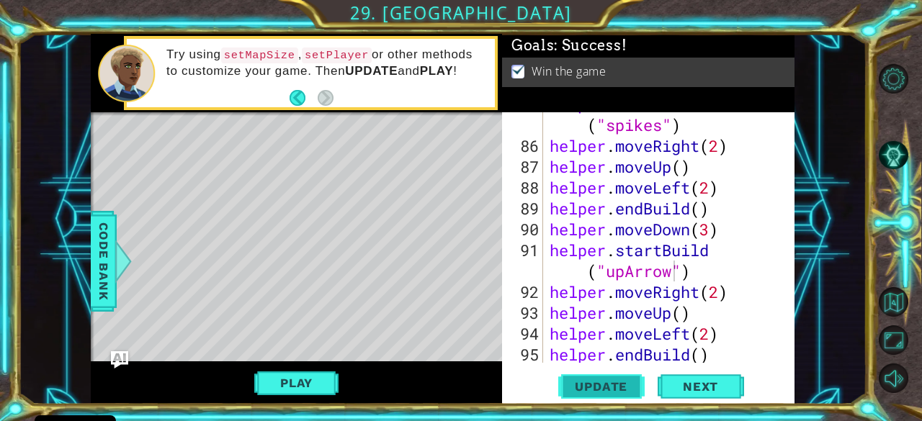
click at [581, 385] on span "Update" at bounding box center [600, 387] width 81 height 14
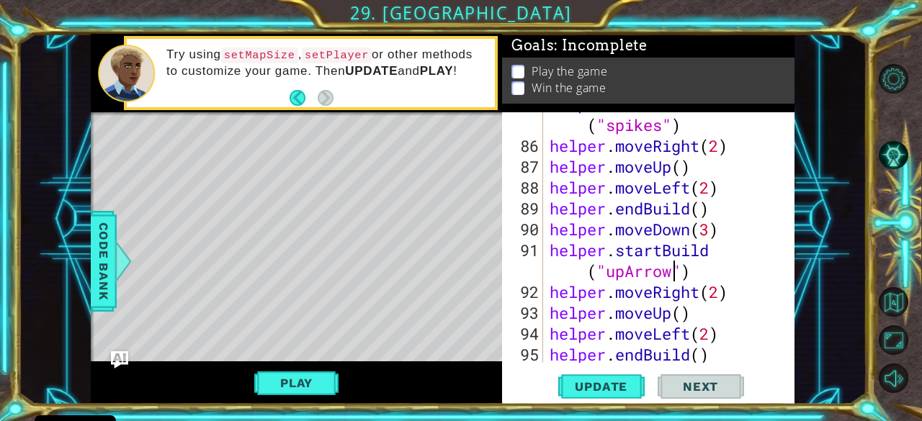
click at [287, 320] on div "Level Map" at bounding box center [423, 324] width 665 height 424
type textarea "helper.endBuild()"
click at [721, 359] on div "helper . startBuild ( "spikes" ) helper . moveRight ( 2 ) helper . moveUp ( ) h…" at bounding box center [667, 250] width 241 height 313
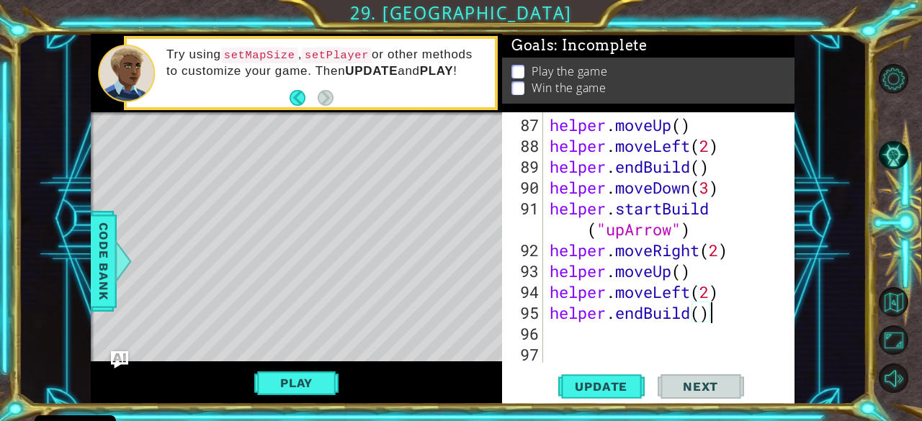
scroll to position [2172, 0]
click at [576, 341] on div "helper . moveUp ( ) helper . moveLeft ( 2 ) helper . endBuild ( ) helper . move…" at bounding box center [667, 261] width 241 height 292
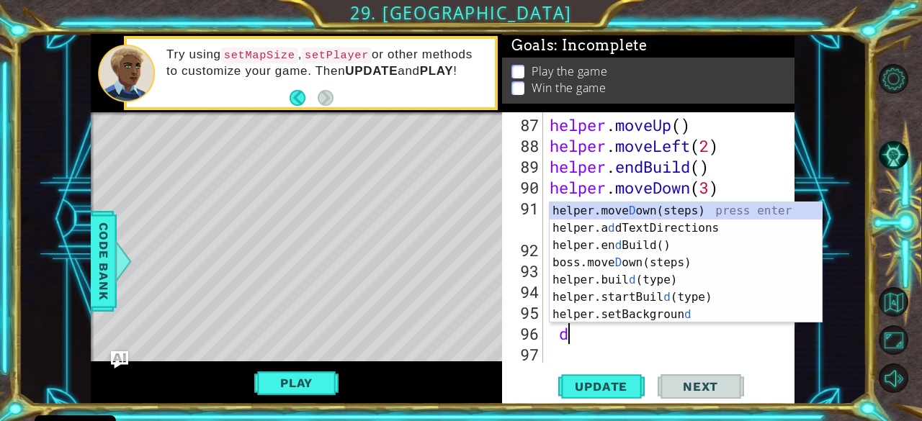
scroll to position [0, 0]
type textarea "dow"
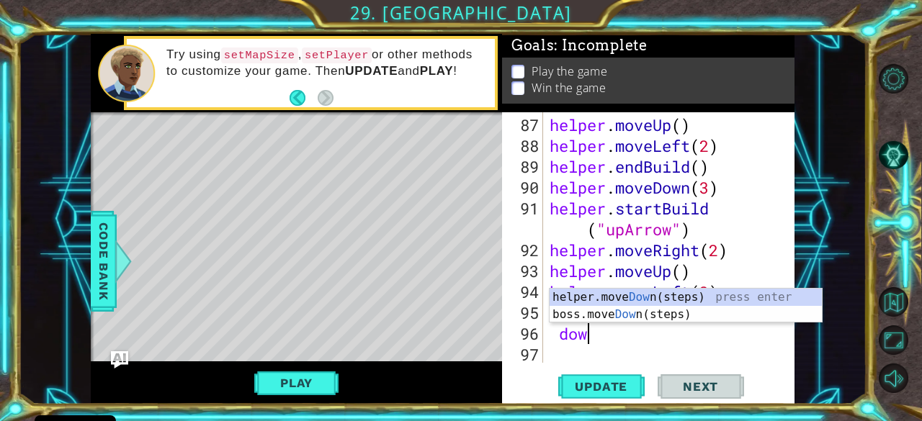
scroll to position [0, 1]
click at [593, 299] on div "helper.move Dow n(steps) press enter boss.move Dow n(steps) press enter" at bounding box center [686, 323] width 273 height 69
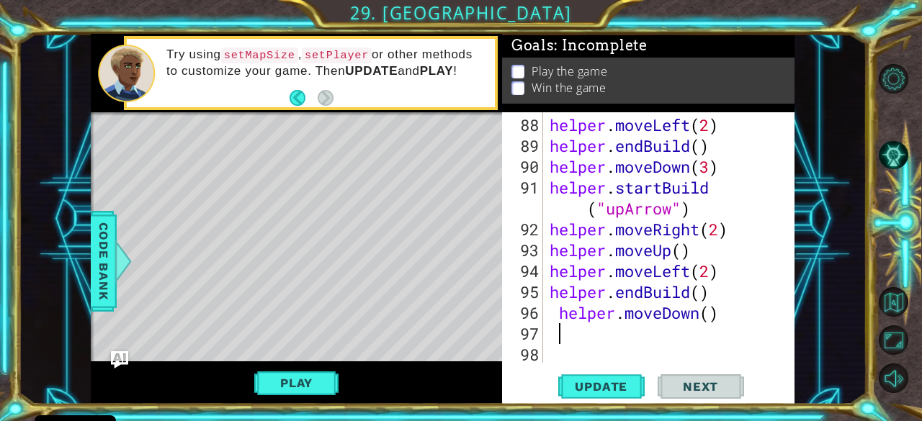
scroll to position [2193, 0]
click at [557, 313] on div "helper . moveLeft ( 2 ) helper . endBuild ( ) helper . moveDown ( 3 ) helper . …" at bounding box center [667, 261] width 241 height 292
drag, startPoint x: 557, startPoint y: 313, endPoint x: 537, endPoint y: 313, distance: 20.2
click at [537, 313] on div "helper.moveDown() 88 89 90 91 92 93 94 95 96 97 98 helper . moveLeft ( 2 ) help…" at bounding box center [647, 237] width 290 height 251
drag, startPoint x: 569, startPoint y: 310, endPoint x: 522, endPoint y: 308, distance: 46.8
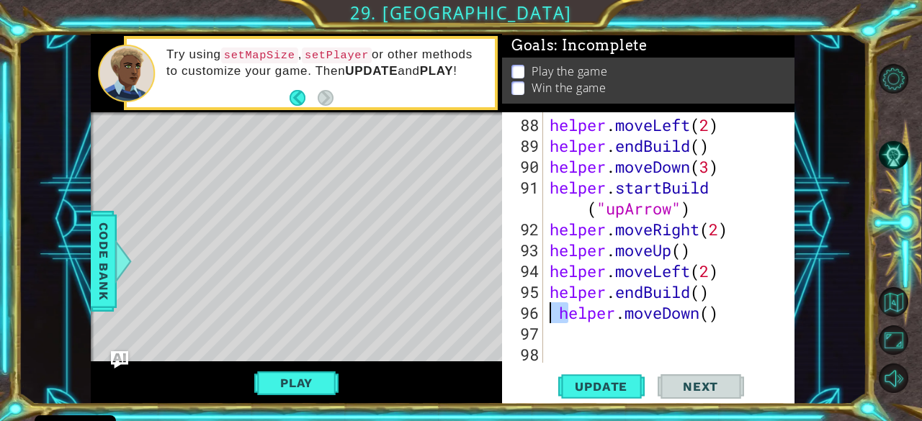
click at [522, 308] on div "helper.moveDown() 88 89 90 91 92 93 94 95 96 97 98 helper . moveLeft ( 2 ) help…" at bounding box center [647, 237] width 290 height 251
type textarea "helper.moveDown()"
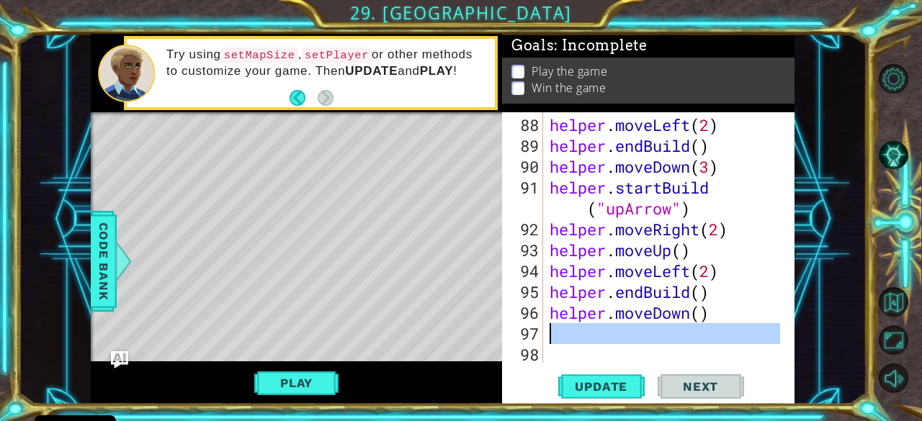
click at [524, 335] on div "97" at bounding box center [524, 333] width 38 height 21
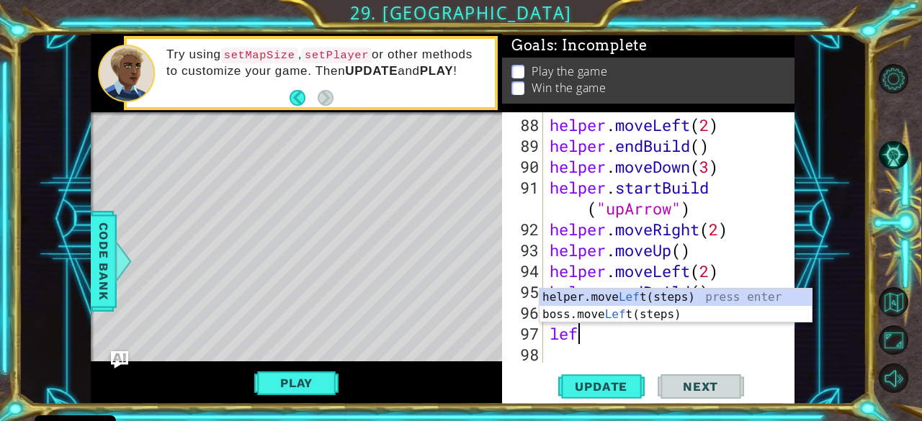
scroll to position [0, 1]
type textarea "left"
click at [596, 295] on div "helper.move Left (steps) press enter boss.move Left (steps) press enter" at bounding box center [675, 323] width 273 height 69
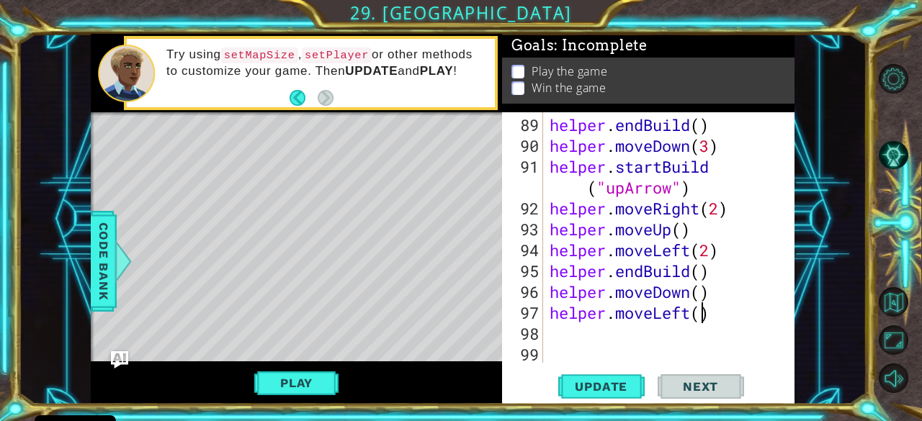
click at [704, 318] on div "helper . endBuild ( ) helper . moveDown ( 3 ) helper . startBuild ( "upArrow" )…" at bounding box center [667, 261] width 241 height 292
type textarea "helper.moveLeft(3)"
click at [550, 339] on div "helper . endBuild ( ) helper . moveDown ( 3 ) helper . startBuild ( "upArrow" )…" at bounding box center [667, 261] width 241 height 292
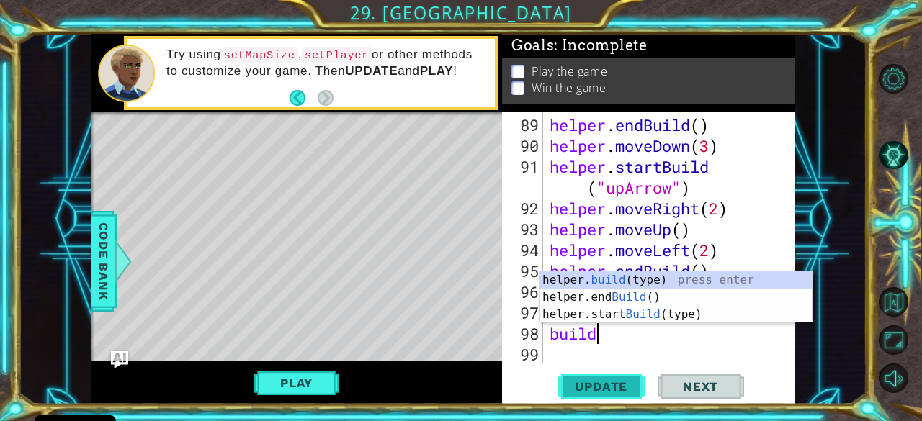
scroll to position [0, 1]
click at [567, 282] on div "helper. build (type) press enter helper.end Build () press enter helper.start B…" at bounding box center [675, 315] width 273 height 86
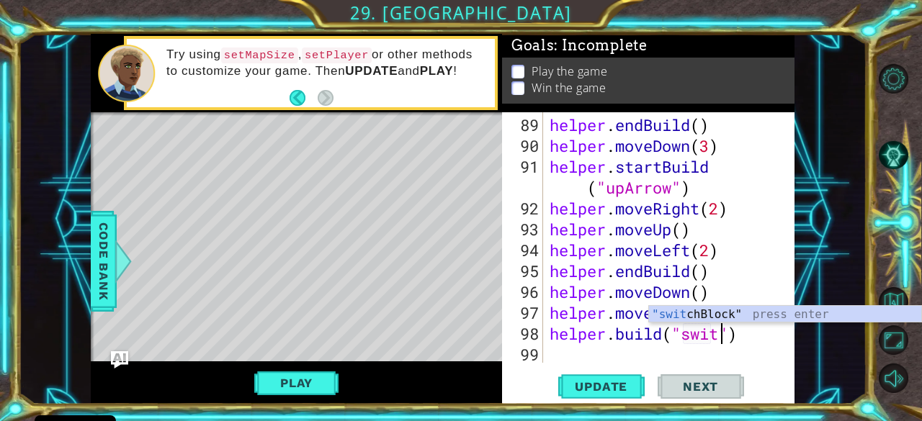
scroll to position [0, 7]
click at [739, 316] on div ""swit chBlock" press enter" at bounding box center [785, 332] width 273 height 52
type textarea "[DOMAIN_NAME]("switchBlock")"
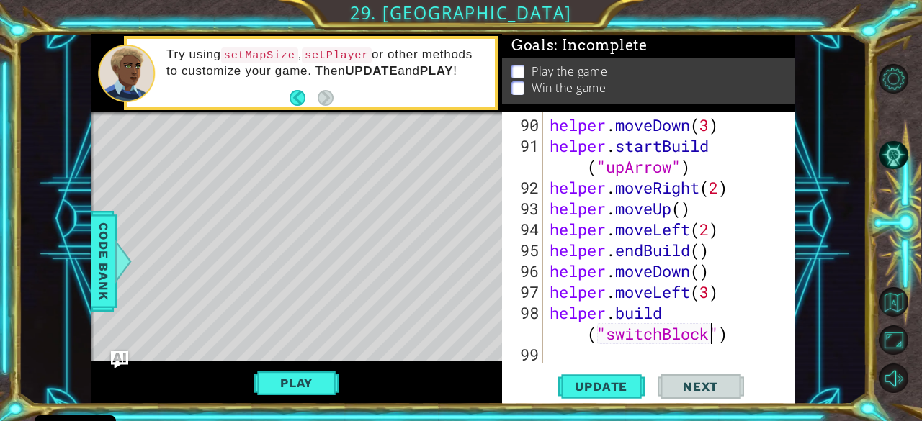
scroll to position [2235, 0]
click at [561, 357] on div "helper . moveDown ( 3 ) helper . startBuild ( "upArrow" ) helper . moveRight ( …" at bounding box center [667, 261] width 241 height 292
click at [589, 394] on span "Update" at bounding box center [600, 387] width 81 height 14
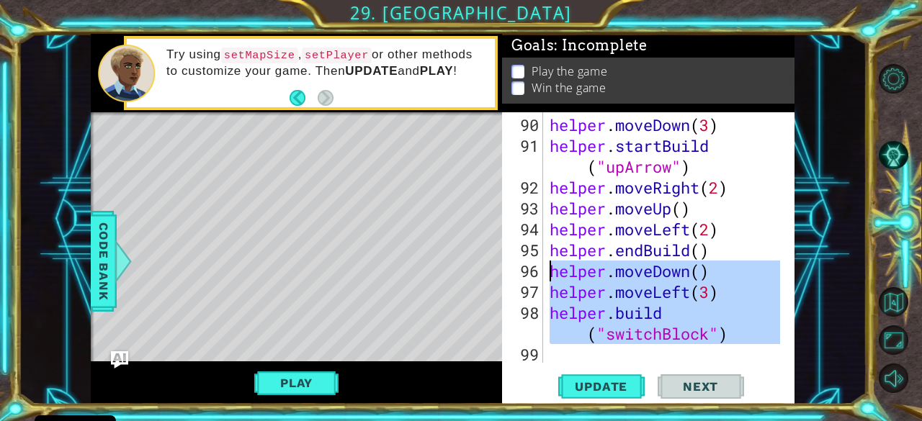
drag, startPoint x: 769, startPoint y: 346, endPoint x: 547, endPoint y: 276, distance: 232.8
click at [547, 276] on div "helper . moveDown ( 3 ) helper . startBuild ( "upArrow" ) helper . moveRight ( …" at bounding box center [667, 261] width 241 height 292
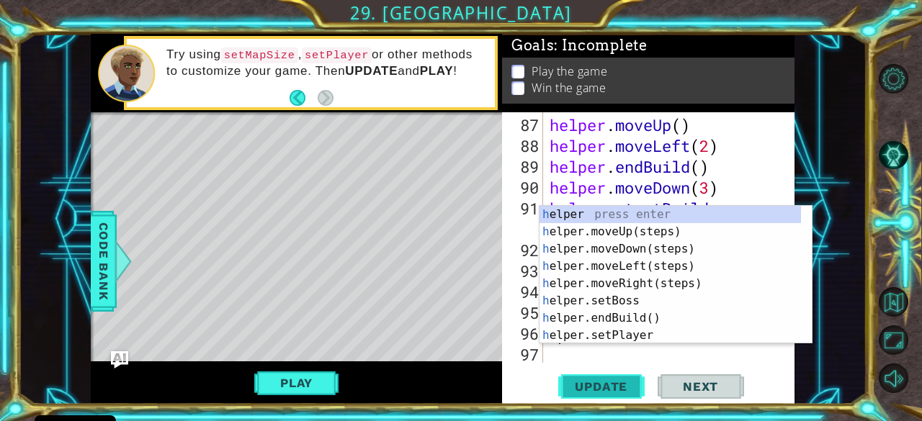
scroll to position [2172, 0]
click at [590, 364] on div "h 87 88 89 90 91 92 93 94 95 96 97 helper . moveUp ( ) helper . moveLeft ( 2 ) …" at bounding box center [648, 258] width 292 height 292
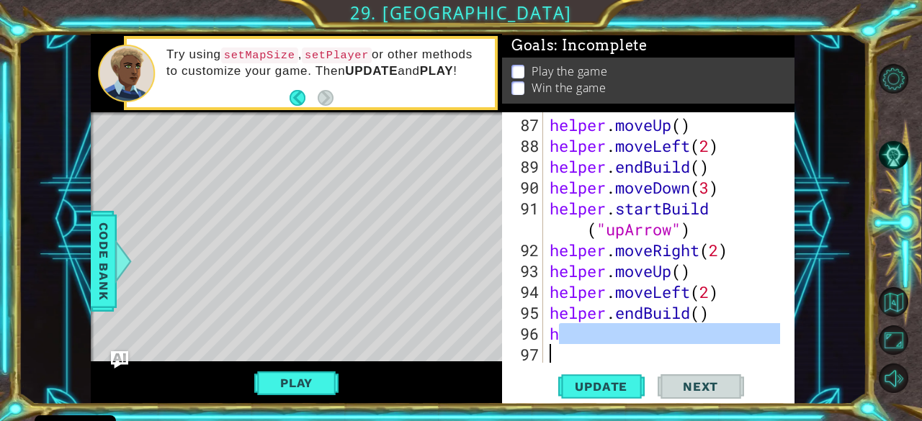
drag, startPoint x: 566, startPoint y: 332, endPoint x: 503, endPoint y: 344, distance: 64.4
click at [503, 344] on div "h 87 88 89 90 91 92 93 94 95 96 97 helper . moveUp ( ) helper . moveLeft ( 2 ) …" at bounding box center [647, 237] width 290 height 251
type textarea "h"
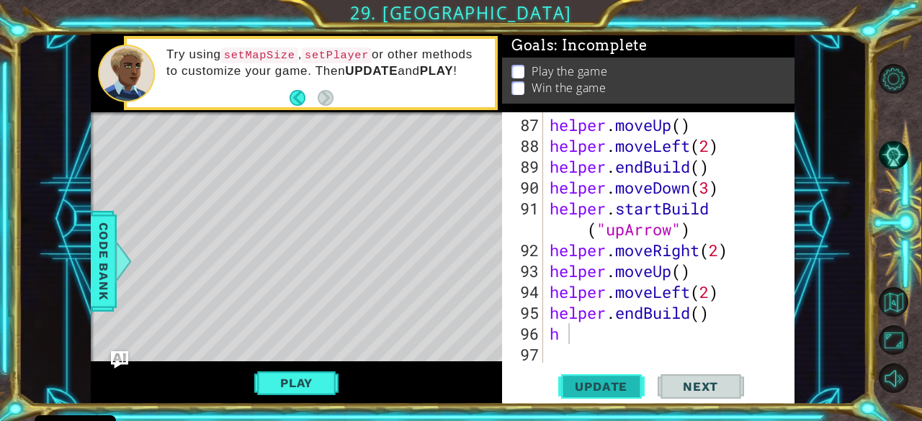
click at [615, 373] on button "Update" at bounding box center [601, 387] width 86 height 30
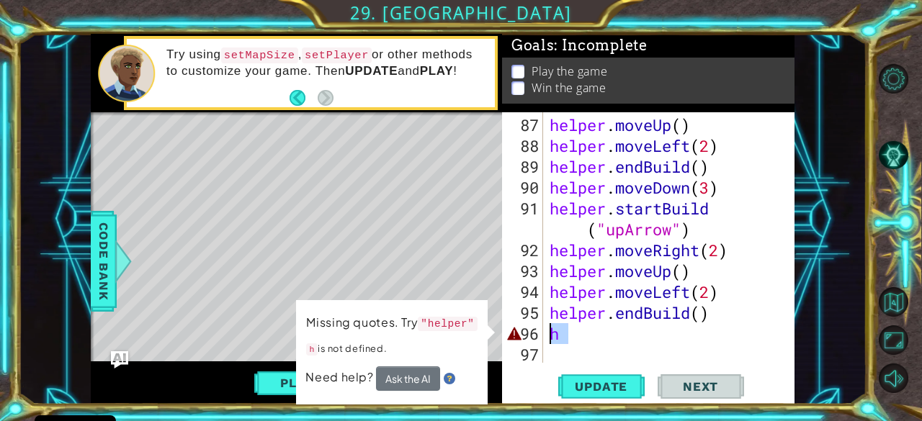
drag, startPoint x: 573, startPoint y: 336, endPoint x: 517, endPoint y: 333, distance: 56.3
click at [517, 333] on div "h 87 88 89 90 91 92 93 94 95 96 97 helper . moveUp ( ) helper . moveLeft ( 2 ) …" at bounding box center [647, 237] width 290 height 251
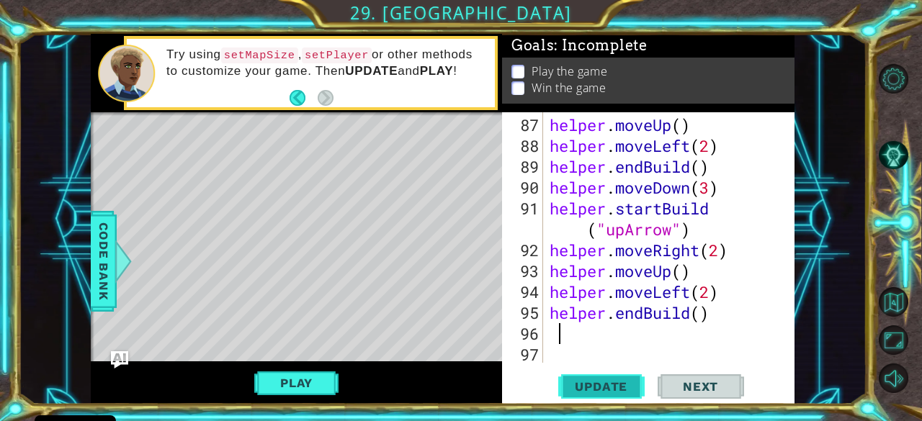
click at [586, 387] on span "Update" at bounding box center [600, 387] width 81 height 14
click at [582, 383] on span "Update" at bounding box center [600, 387] width 81 height 14
click at [552, 328] on div "helper . moveUp ( ) helper . moveLeft ( 2 ) helper . endBuild ( ) helper . move…" at bounding box center [667, 261] width 241 height 292
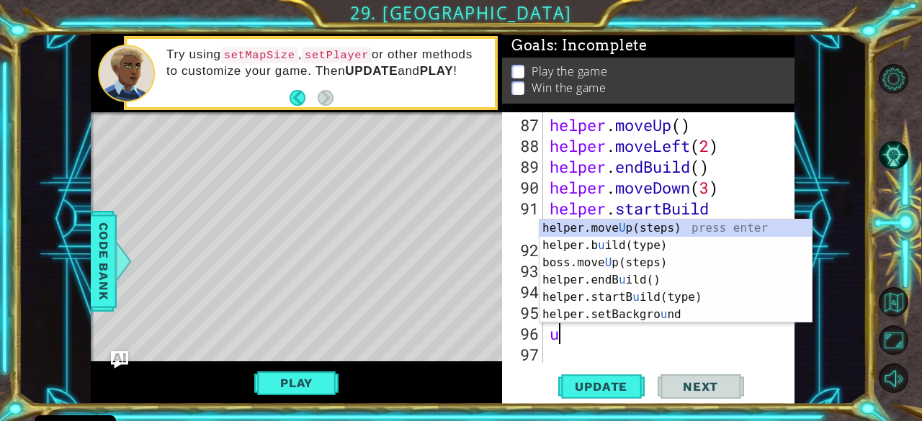
scroll to position [0, 0]
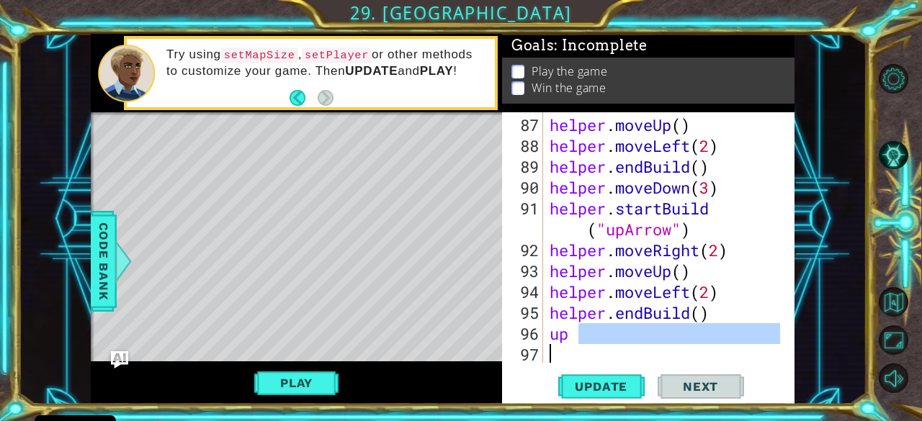
drag, startPoint x: 586, startPoint y: 336, endPoint x: 491, endPoint y: 348, distance: 95.9
click at [491, 348] on div "1 ההההההההההההההההההההההההההההההההההההההההההההההההההההההההההההההההההההההההההההה…" at bounding box center [442, 219] width 703 height 371
click at [602, 340] on div "helper . moveUp ( ) helper . moveLeft ( 2 ) helper . endBuild ( ) helper . move…" at bounding box center [663, 237] width 233 height 251
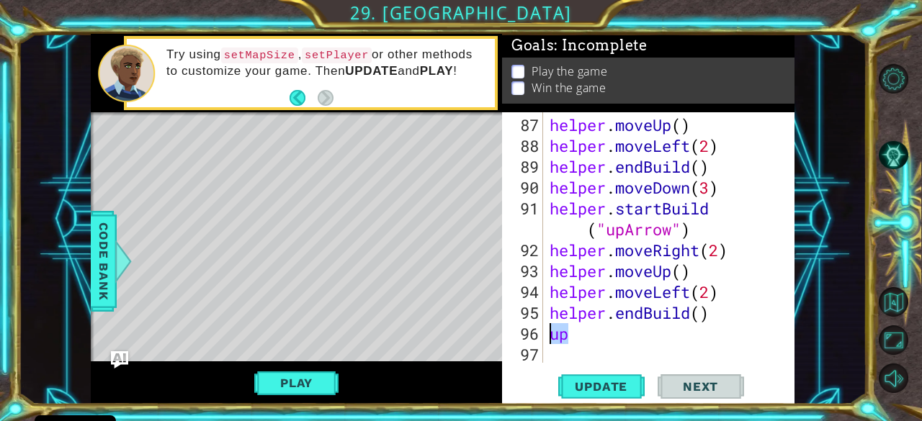
drag, startPoint x: 572, startPoint y: 333, endPoint x: 539, endPoint y: 336, distance: 33.3
click at [539, 336] on div "up 87 88 89 90 91 92 93 94 95 96 97 helper . moveUp ( ) helper . moveLeft ( 2 )…" at bounding box center [647, 237] width 290 height 251
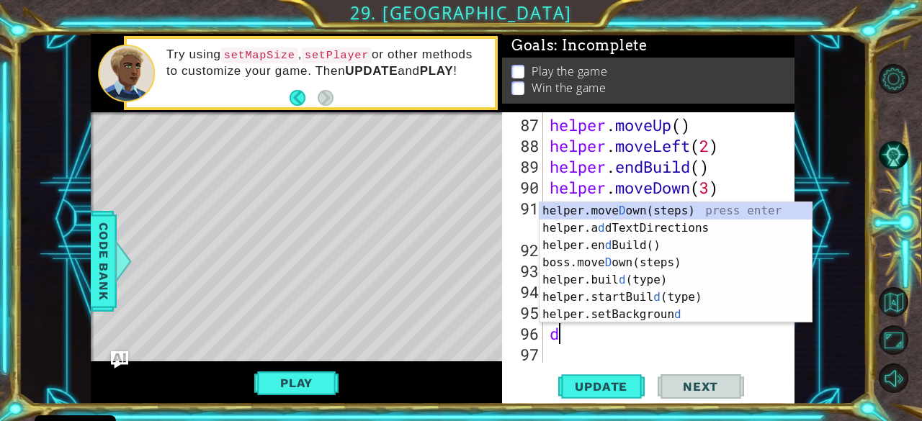
type textarea "do"
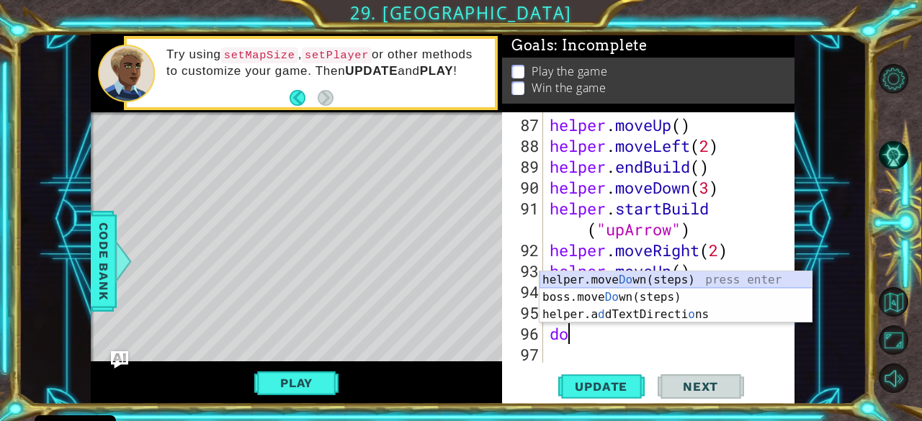
click at [621, 281] on div "helper.move Do wn(steps) press enter boss.move Do wn(steps) press enter helper.…" at bounding box center [675, 315] width 273 height 86
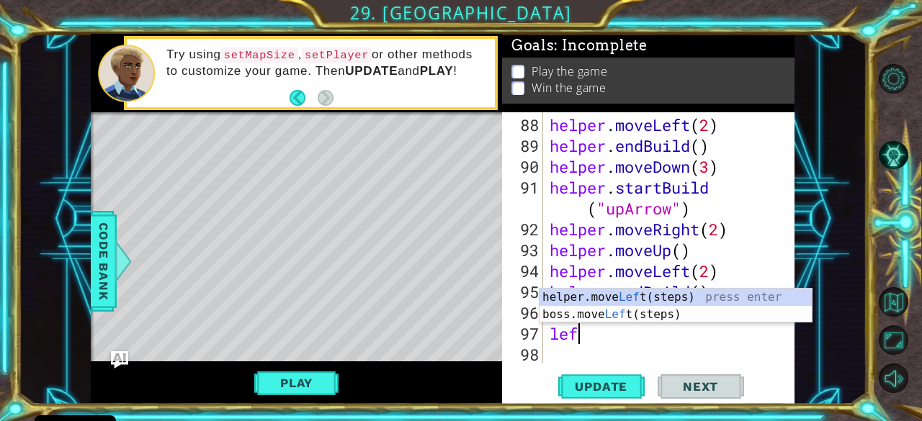
scroll to position [0, 1]
type textarea "left"
click at [625, 298] on div "helper.move Left (steps) press enter boss.move Left (steps) press enter" at bounding box center [675, 323] width 273 height 69
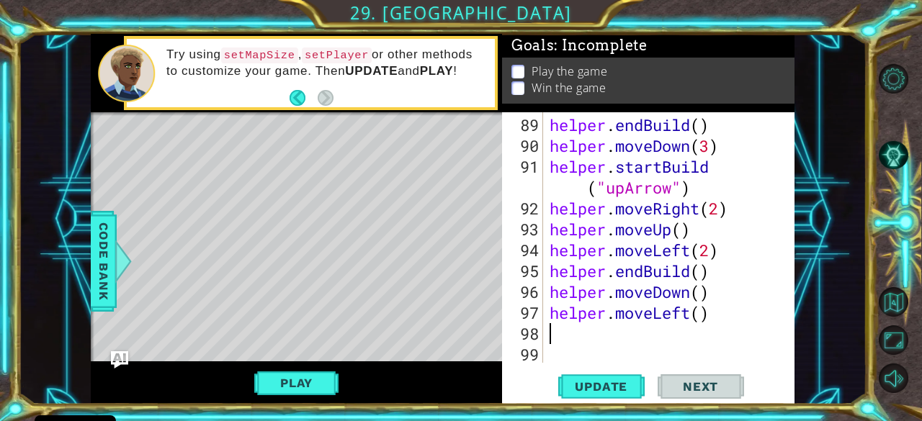
scroll to position [2214, 0]
click at [700, 320] on div "helper . endBuild ( ) helper . moveDown ( 3 ) helper . startBuild ( "upArrow" )…" at bounding box center [667, 261] width 241 height 292
type textarea "helper.moveLeft(4)"
click at [570, 360] on div "helper . endBuild ( ) helper . moveDown ( 3 ) helper . startBuild ( "upArrow" )…" at bounding box center [667, 261] width 241 height 292
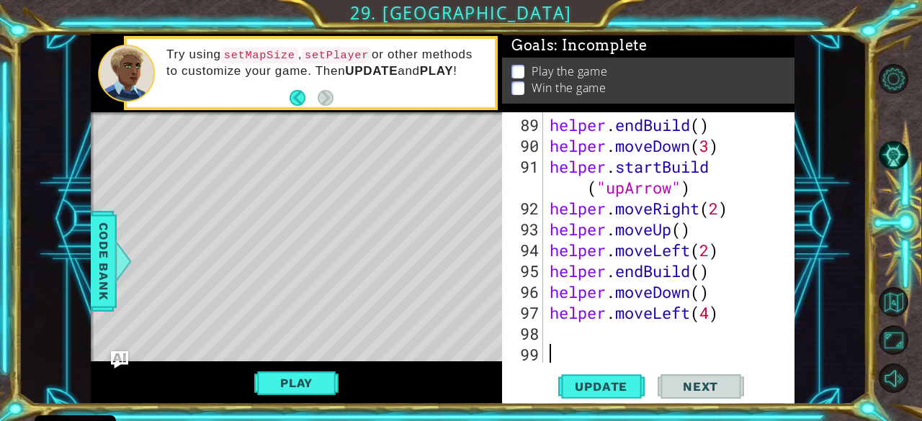
scroll to position [0, 0]
click at [558, 341] on div "helper . endBuild ( ) helper . moveDown ( 3 ) helper . startBuild ( "upArrow" )…" at bounding box center [667, 261] width 241 height 292
drag, startPoint x: 558, startPoint y: 341, endPoint x: 521, endPoint y: 341, distance: 37.5
click at [521, 341] on div "89 90 91 92 93 94 95 96 97 98 99 helper . endBuild ( ) helper . moveDown ( 3 ) …" at bounding box center [647, 237] width 290 height 251
type textarea "up"
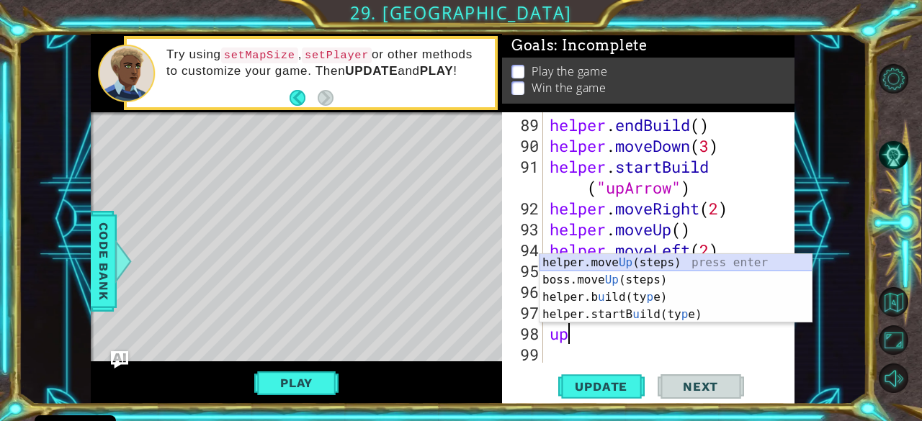
click at [634, 264] on div "helper.move Up (steps) press enter boss.move Up (steps) press enter helper.b u …" at bounding box center [675, 306] width 273 height 104
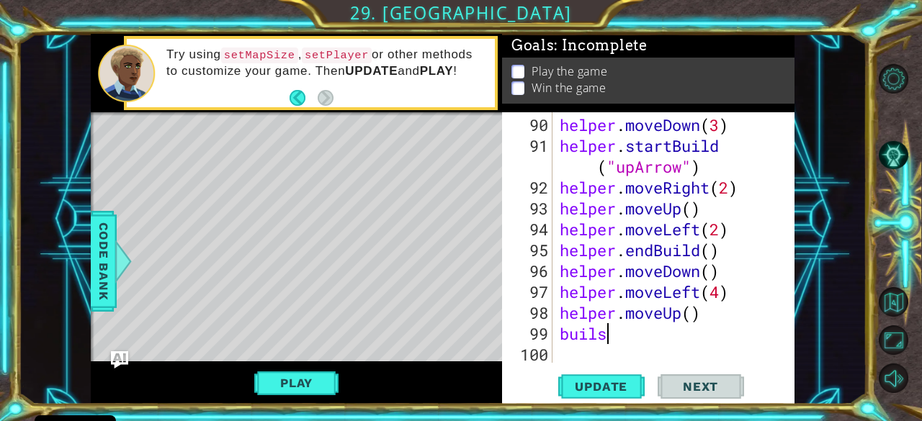
scroll to position [0, 1]
drag, startPoint x: 624, startPoint y: 337, endPoint x: 597, endPoint y: 336, distance: 26.7
click at [597, 336] on div "helper . moveDown ( 3 ) helper . startBuild ( "upArrow" ) helper . moveRight ( …" at bounding box center [672, 261] width 231 height 292
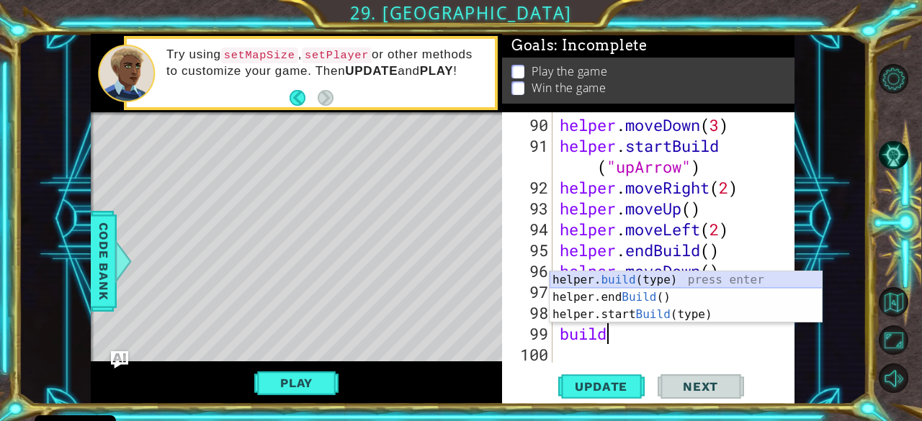
click at [625, 273] on div "helper. build (type) press enter helper.end Build () press enter helper.start B…" at bounding box center [686, 315] width 273 height 86
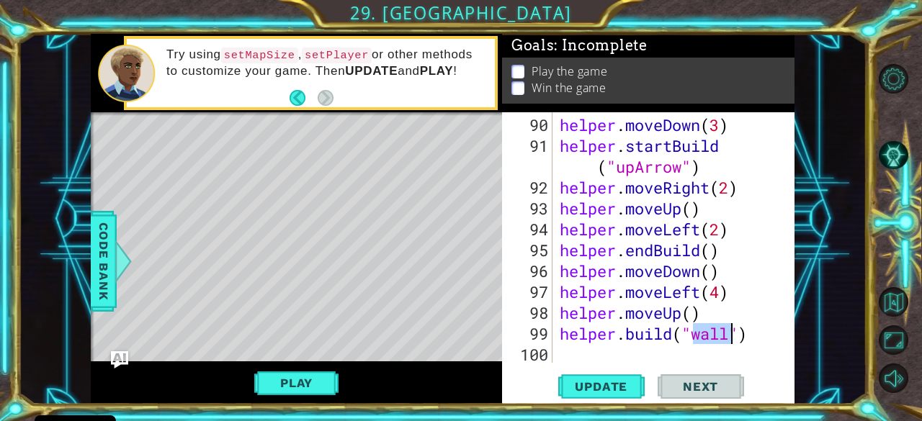
scroll to position [0, 6]
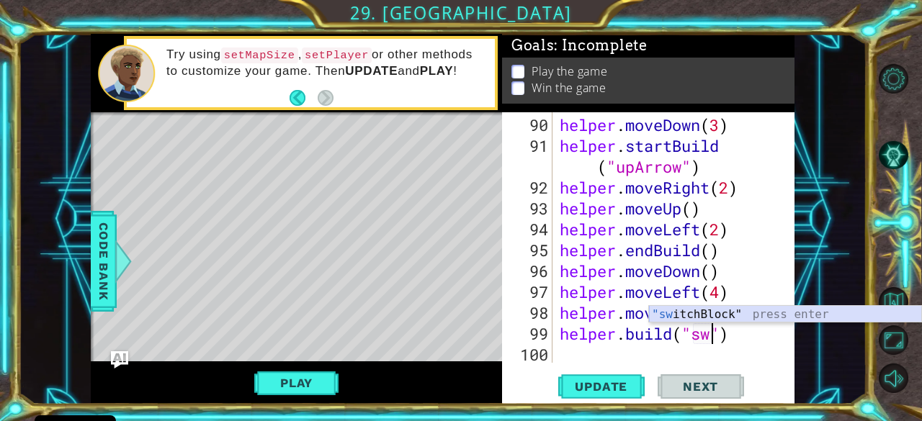
click at [680, 315] on div ""sw itchBlock" press enter" at bounding box center [785, 332] width 273 height 52
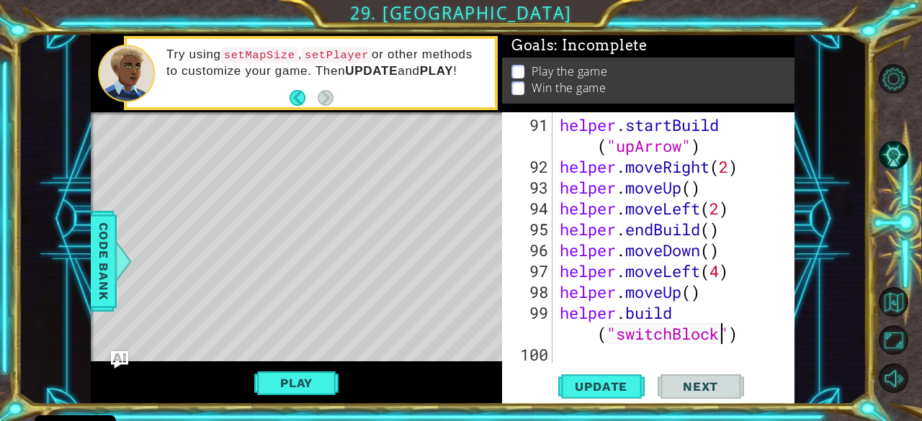
scroll to position [2298, 0]
type textarea "[DOMAIN_NAME]("switchBlock")"
click at [609, 387] on span "Update" at bounding box center [600, 387] width 81 height 14
click at [581, 359] on div "helper . startBuild ( "upArrow" ) helper . moveRight ( 2 ) helper . moveUp ( ) …" at bounding box center [672, 271] width 231 height 313
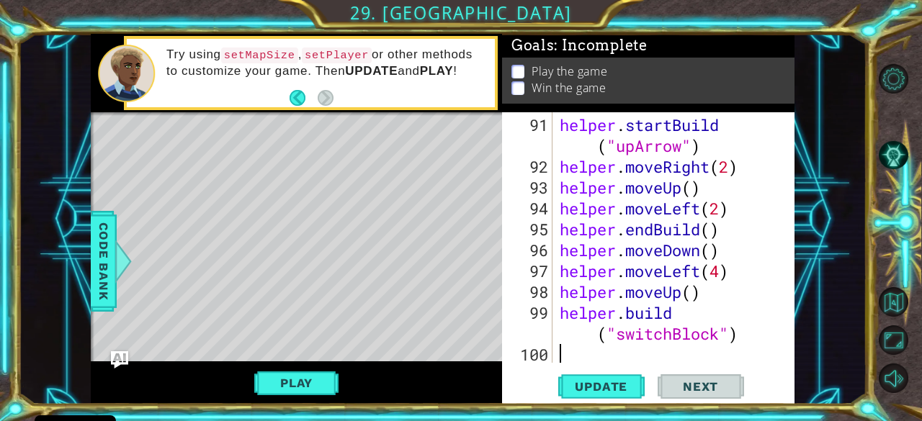
type textarea "do"
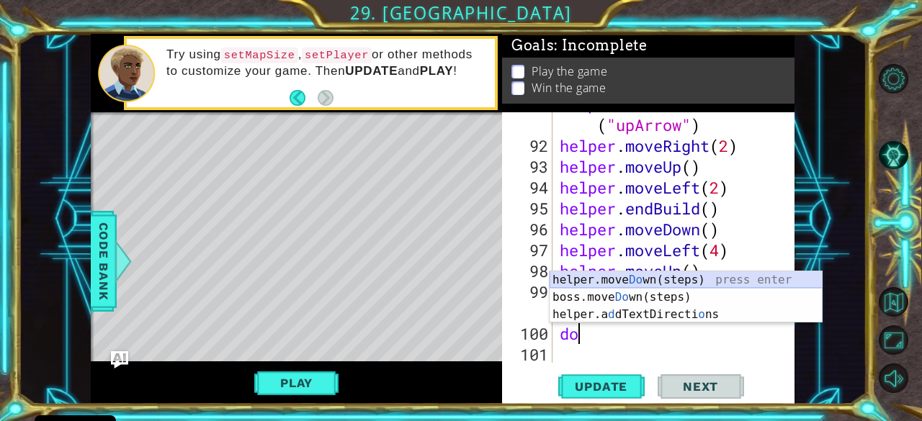
click at [579, 279] on div "helper.move Do wn(steps) press enter boss.move Do wn(steps) press enter helper.…" at bounding box center [686, 315] width 273 height 86
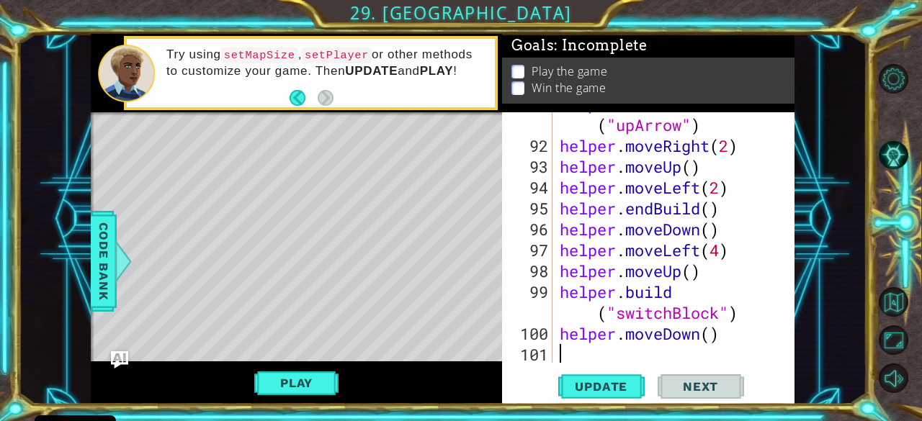
scroll to position [2339, 0]
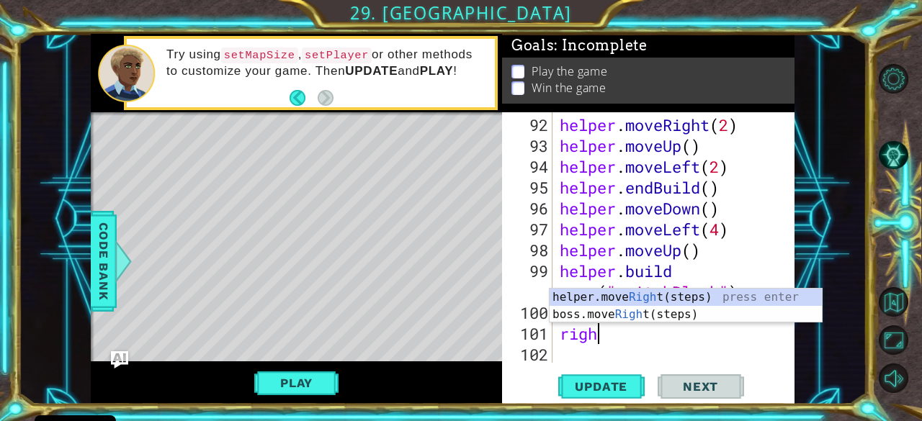
type textarea "right"
click at [586, 293] on div "helper.move Right (steps) press enter boss.move Right (steps) press enter" at bounding box center [686, 323] width 273 height 69
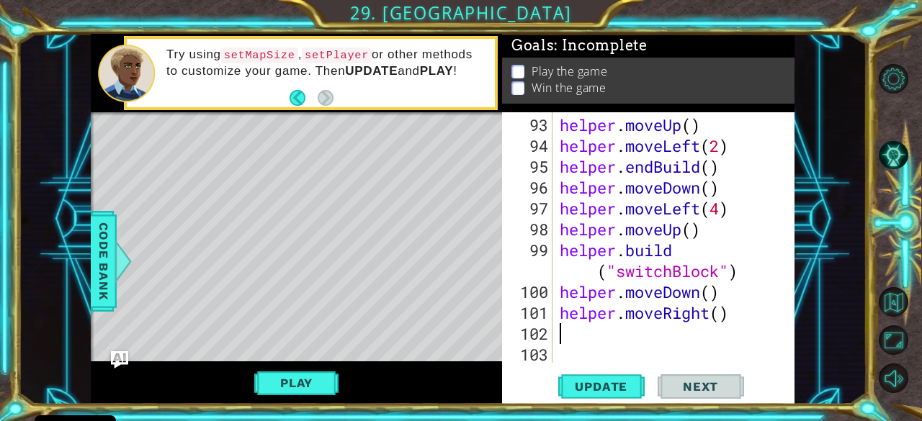
click at [717, 315] on div "helper . moveUp ( ) helper . moveLeft ( 2 ) helper . endBuild ( ) helper . move…" at bounding box center [672, 261] width 231 height 292
click at [720, 316] on div "helper . moveUp ( ) helper . moveLeft ( 2 ) helper . endBuild ( ) helper . move…" at bounding box center [672, 261] width 231 height 292
type textarea "helper.moveRight(3)"
click at [568, 327] on div "helper . moveUp ( ) helper . moveLeft ( 2 ) helper . endBuild ( ) helper . move…" at bounding box center [672, 261] width 231 height 292
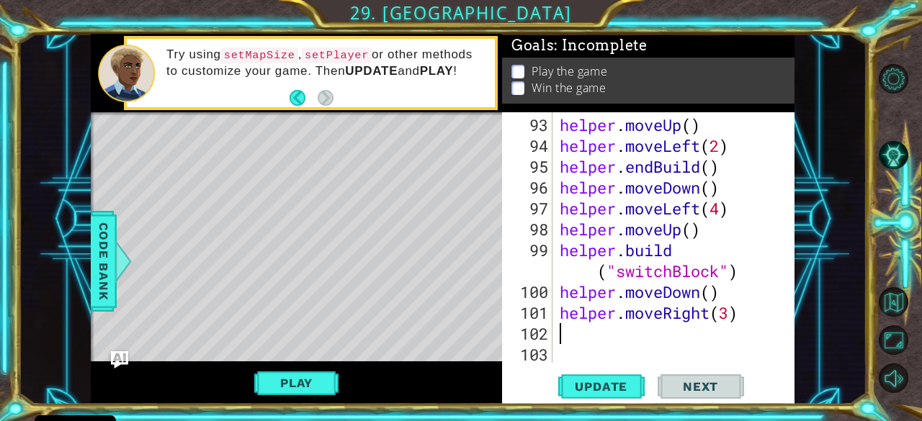
scroll to position [0, 0]
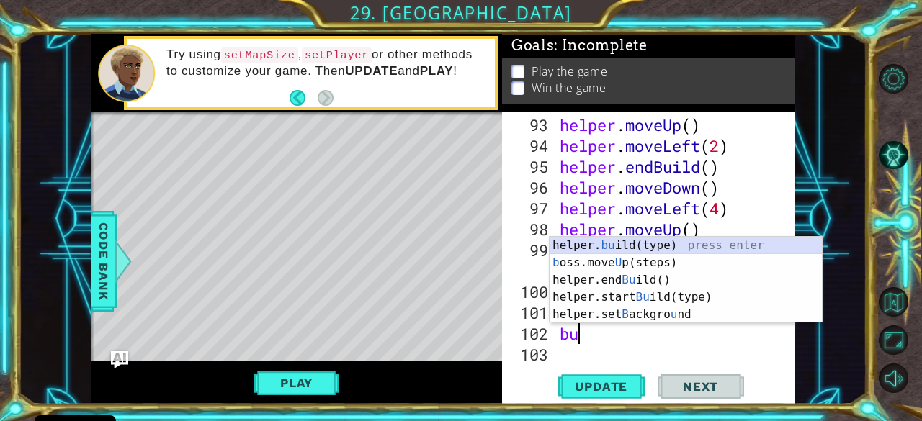
click at [687, 246] on div "helper. bu ild(type) press enter b oss.move U p(steps) press enter helper.end B…" at bounding box center [686, 297] width 273 height 121
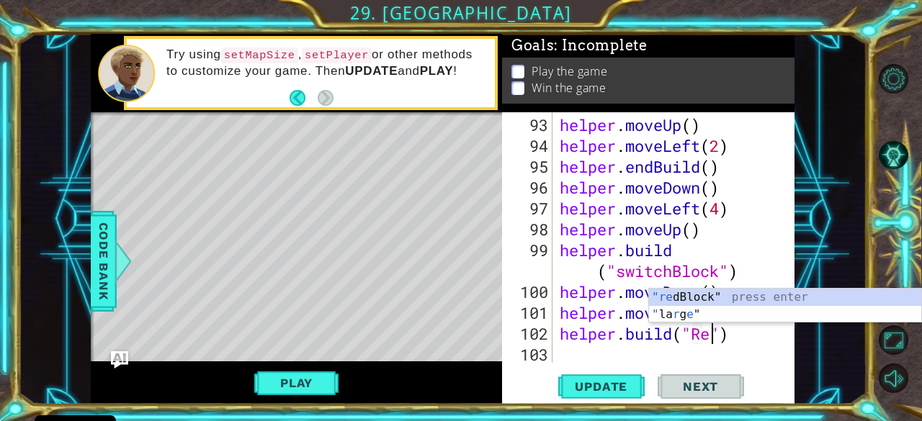
scroll to position [0, 7]
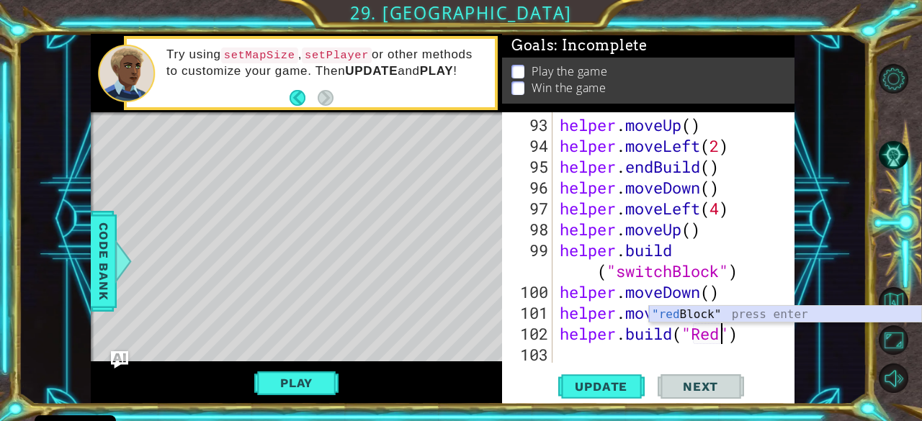
click at [699, 316] on div ""red Block" press enter" at bounding box center [785, 332] width 273 height 52
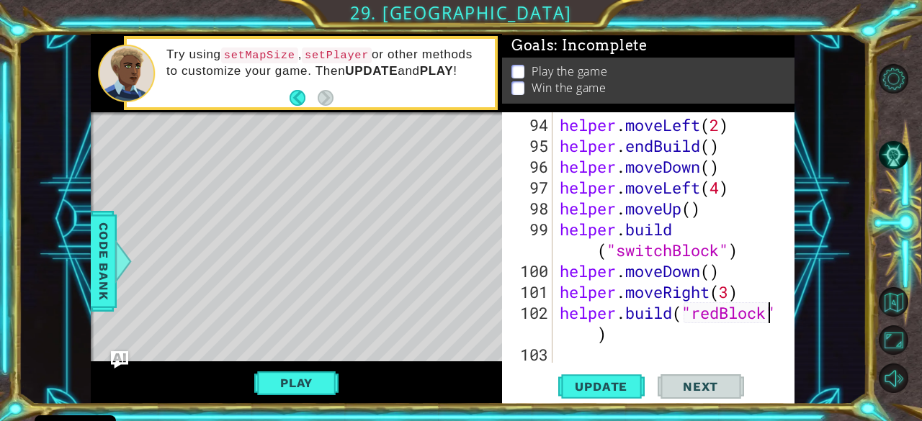
scroll to position [2381, 0]
click at [601, 388] on span "Update" at bounding box center [600, 387] width 81 height 14
click at [278, 391] on button "Play" at bounding box center [296, 382] width 84 height 27
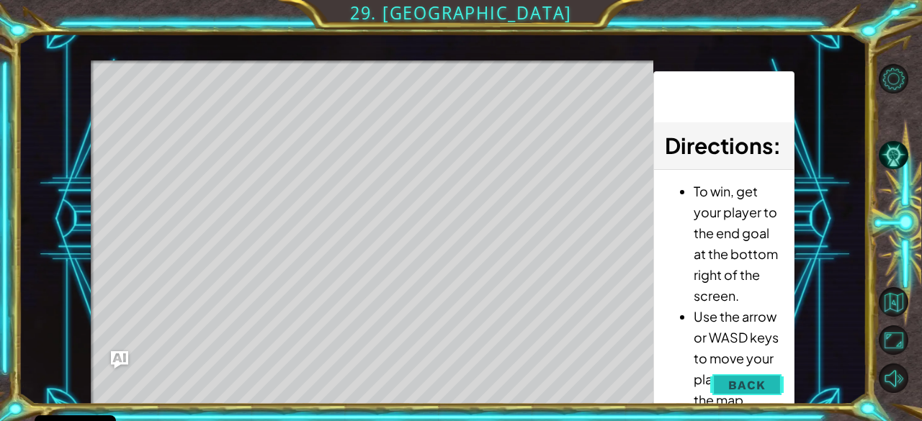
click at [744, 389] on span "Back" at bounding box center [746, 385] width 37 height 14
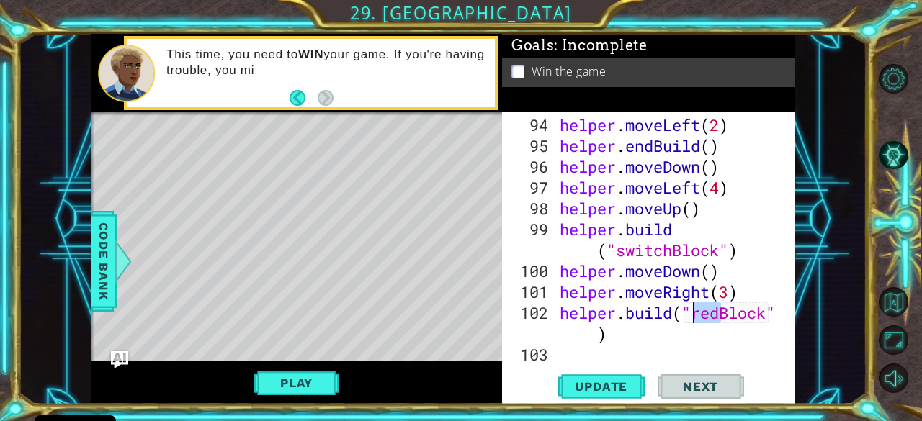
drag, startPoint x: 719, startPoint y: 313, endPoint x: 694, endPoint y: 315, distance: 25.2
click at [694, 315] on div "helper . moveLeft ( 2 ) helper . endBuild ( ) helper . moveDown ( ) helper . mo…" at bounding box center [672, 261] width 231 height 292
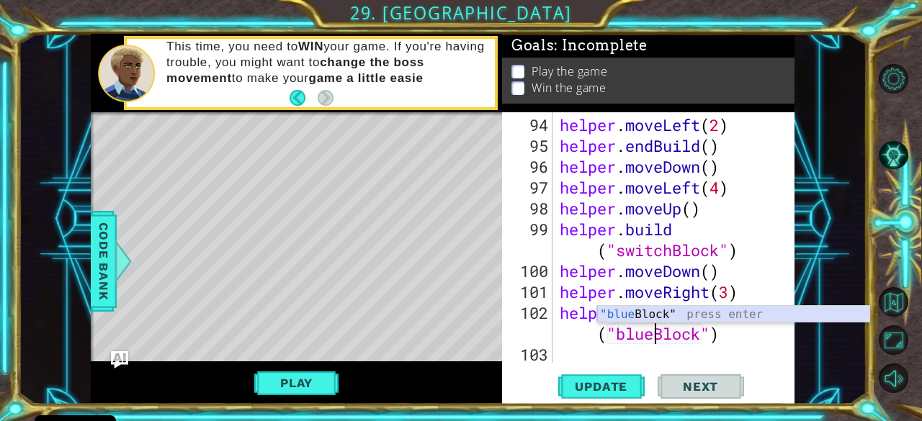
click at [667, 312] on div ""blue Block" press enter" at bounding box center [733, 332] width 273 height 52
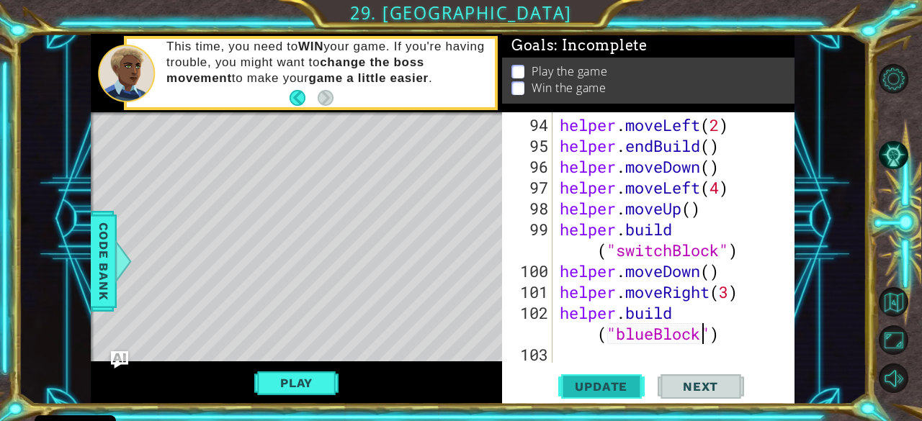
type textarea "[DOMAIN_NAME]("blueBlock")"
click at [627, 381] on span "Update" at bounding box center [600, 387] width 81 height 14
click at [306, 394] on button "Play" at bounding box center [296, 382] width 84 height 27
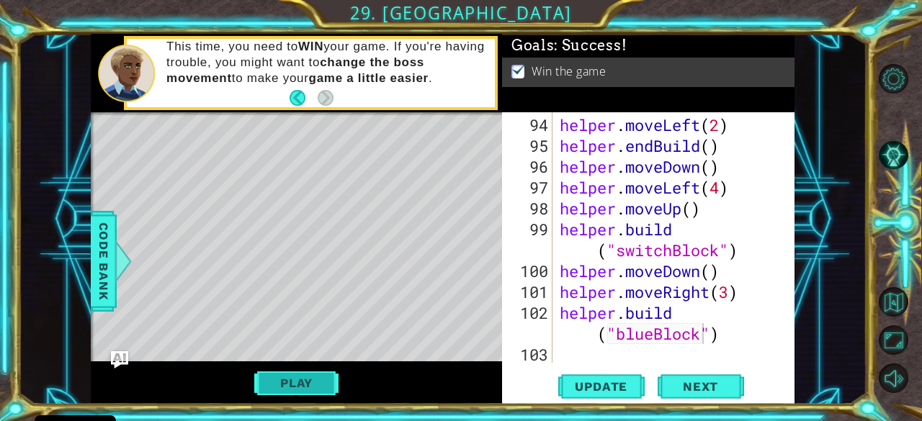
click at [298, 390] on button "Play" at bounding box center [296, 382] width 84 height 27
click at [599, 384] on span "Update" at bounding box center [600, 387] width 81 height 14
click at [297, 390] on button "Play" at bounding box center [296, 382] width 84 height 27
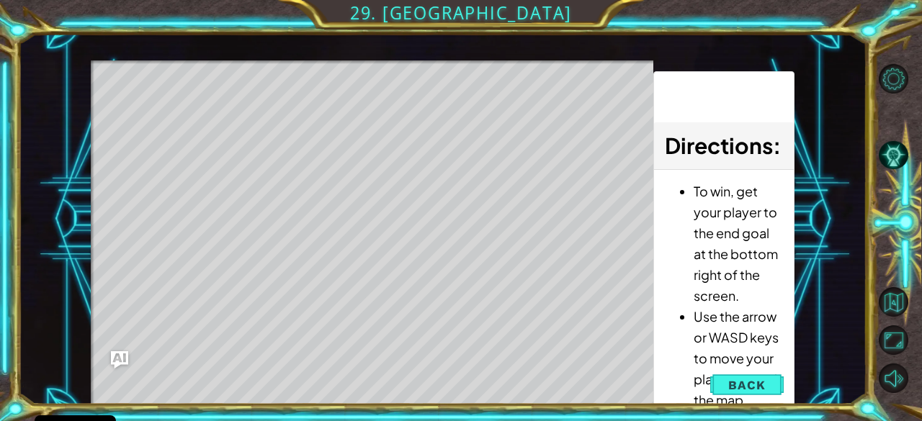
click at [366, 273] on div "Level Map" at bounding box center [423, 272] width 665 height 424
drag, startPoint x: 366, startPoint y: 273, endPoint x: 740, endPoint y: 398, distance: 394.9
click at [740, 398] on button "Back" at bounding box center [746, 385] width 73 height 29
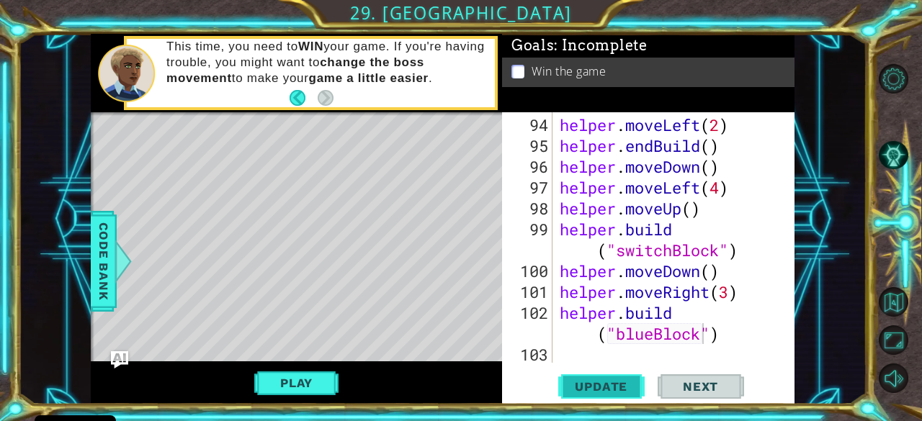
click at [587, 387] on span "Update" at bounding box center [600, 387] width 81 height 14
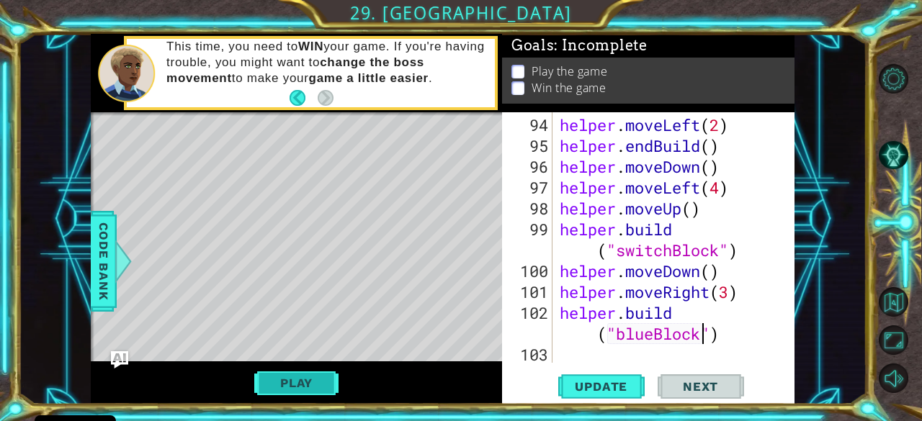
click at [295, 374] on button "Play" at bounding box center [296, 382] width 84 height 27
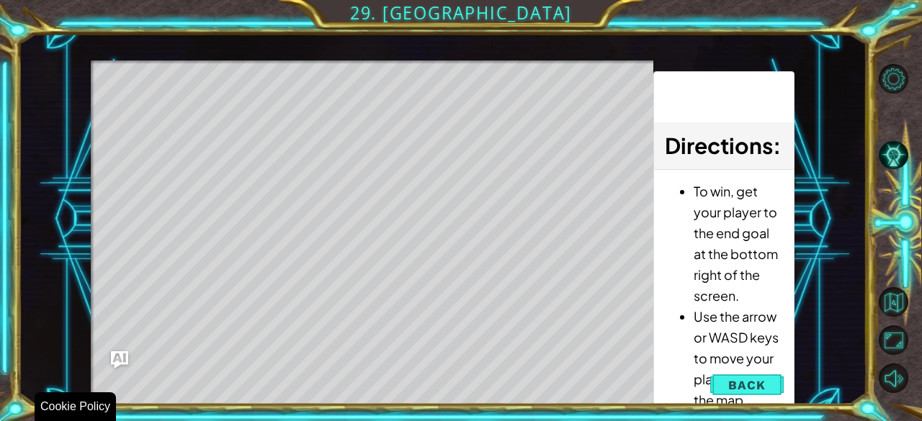
click at [316, 418] on div "1 ההההההההההההההההההההההההההההההההההההההההההההההההההההההההההההההההההההההההההההה…" at bounding box center [461, 210] width 922 height 421
click at [737, 376] on button "Back" at bounding box center [746, 385] width 73 height 29
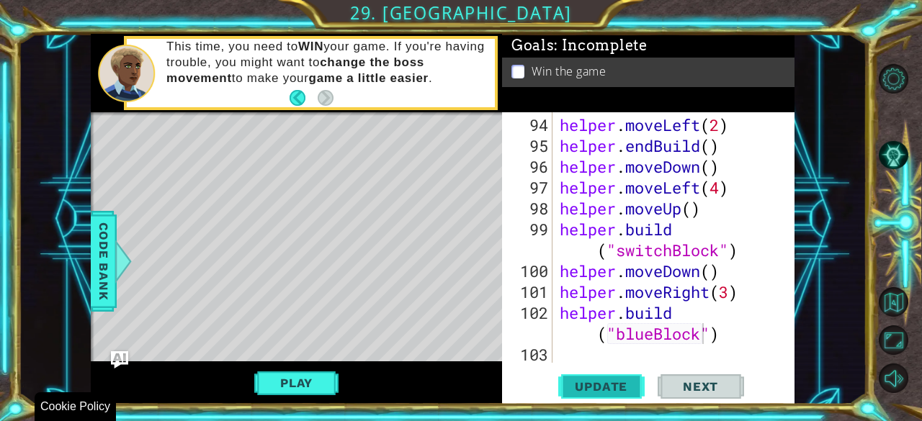
click at [609, 400] on button "Update" at bounding box center [601, 387] width 86 height 30
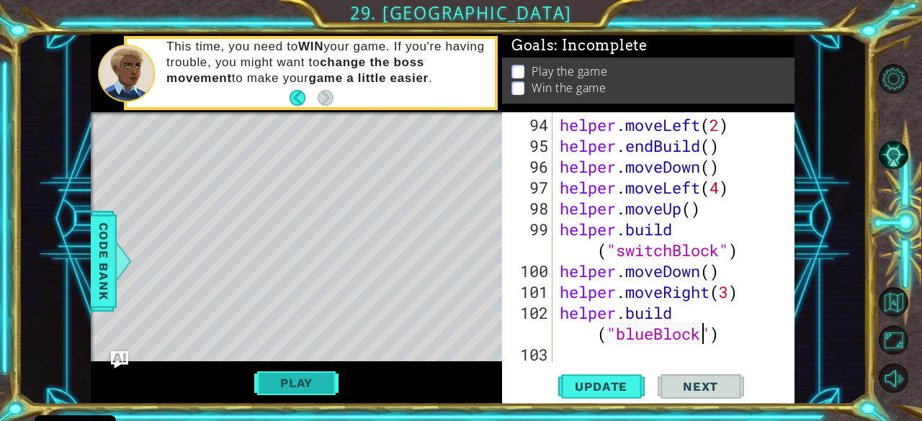
click at [284, 389] on button "Play" at bounding box center [296, 382] width 84 height 27
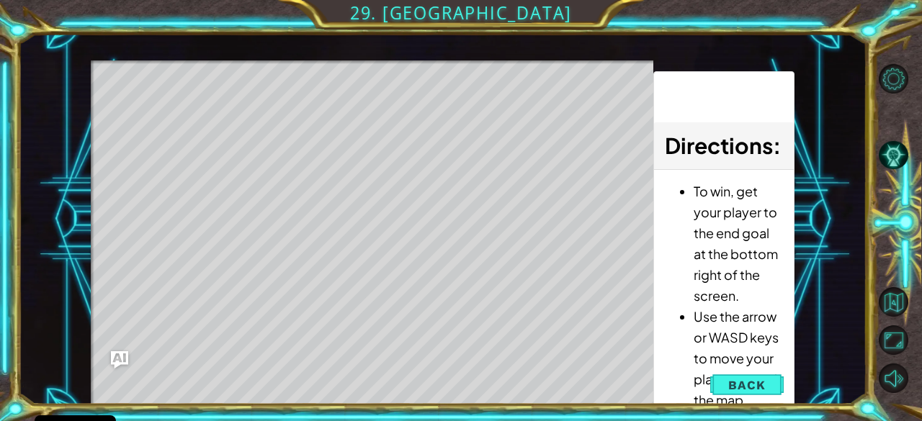
click at [284, 389] on div "Level Map" at bounding box center [423, 272] width 665 height 424
click at [212, 328] on div "Level Map" at bounding box center [423, 272] width 665 height 424
click at [233, 336] on div "Level Map" at bounding box center [423, 272] width 665 height 424
click at [282, 345] on div "Level Map" at bounding box center [423, 272] width 665 height 424
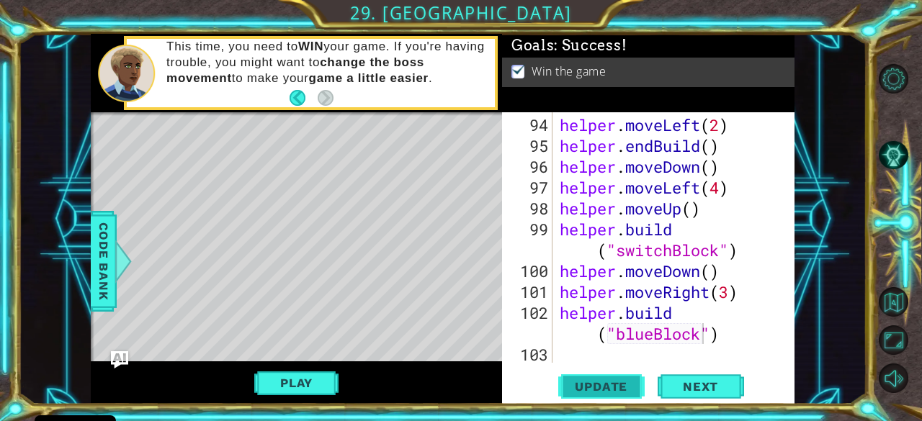
click at [594, 391] on span "Update" at bounding box center [600, 387] width 81 height 14
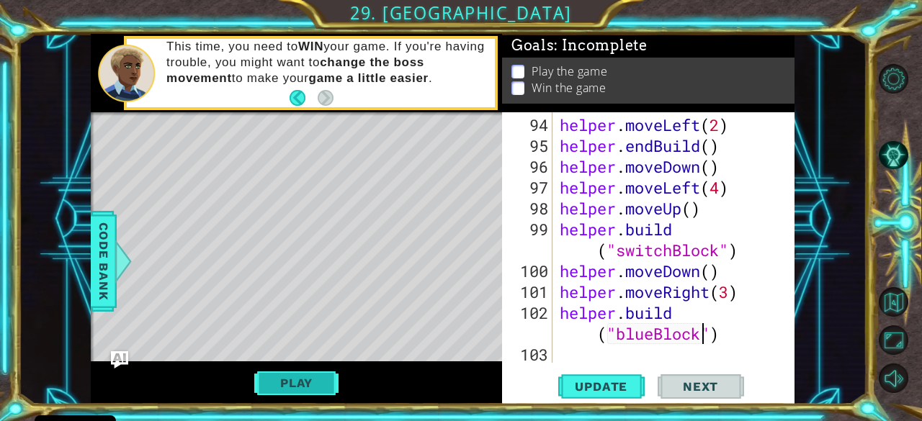
click at [303, 388] on button "Play" at bounding box center [296, 382] width 84 height 27
